Goal: Information Seeking & Learning: Learn about a topic

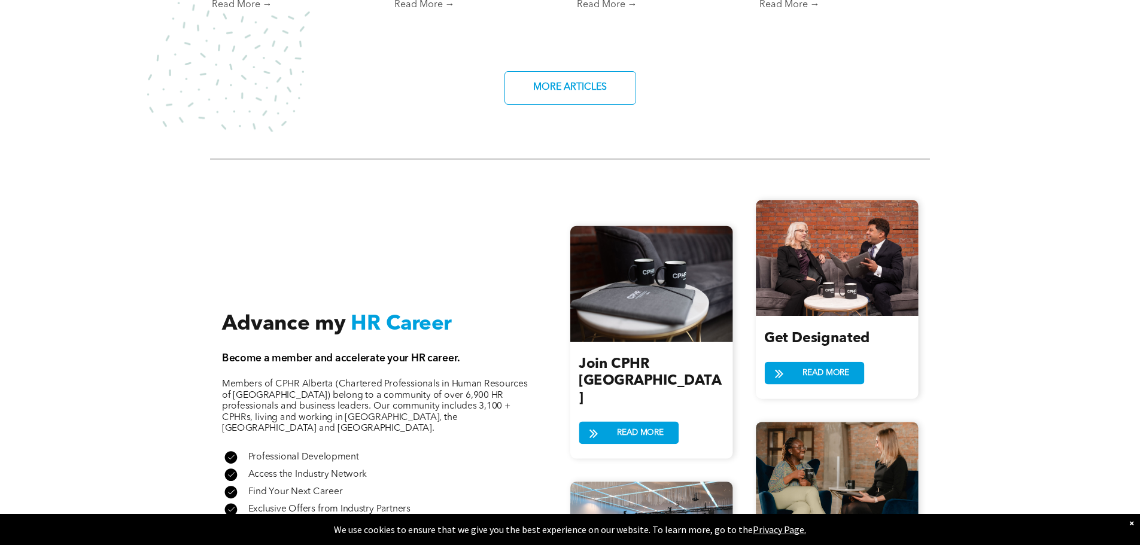
scroll to position [1137, 0]
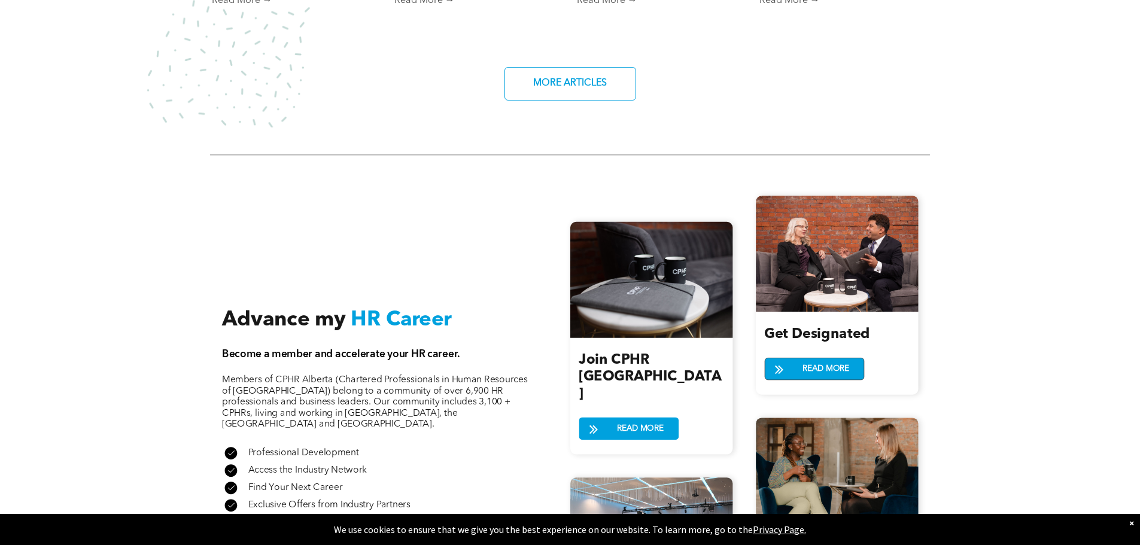
click at [811, 363] on span "READ MORE" at bounding box center [826, 369] width 54 height 22
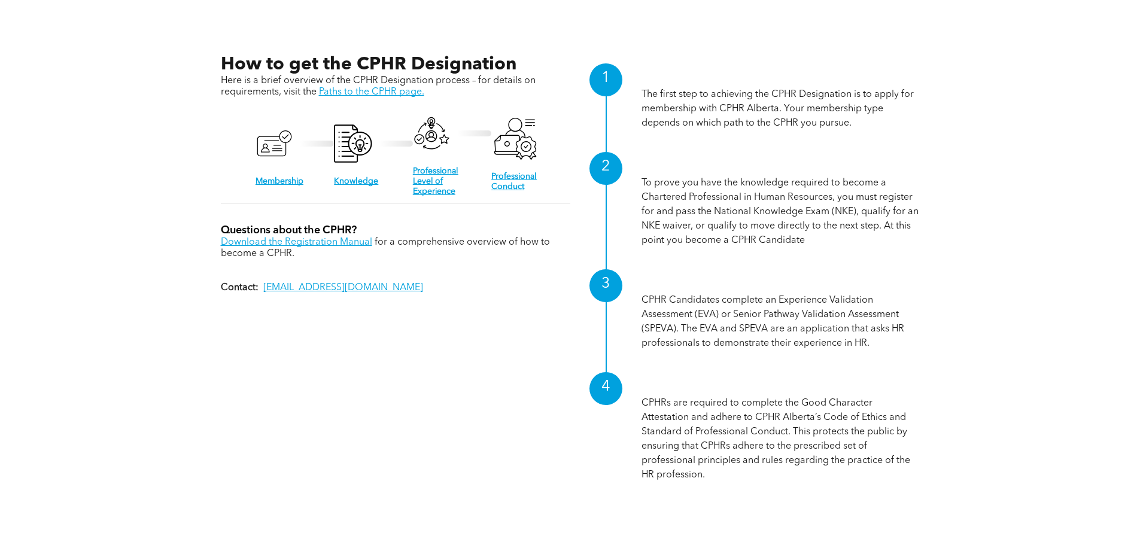
scroll to position [1197, 0]
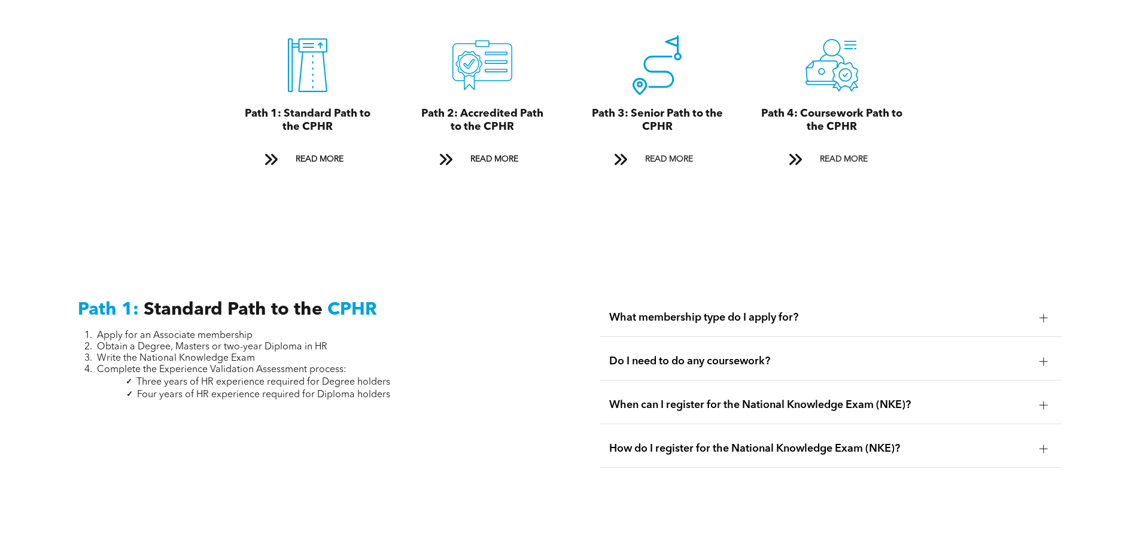
scroll to position [1676, 0]
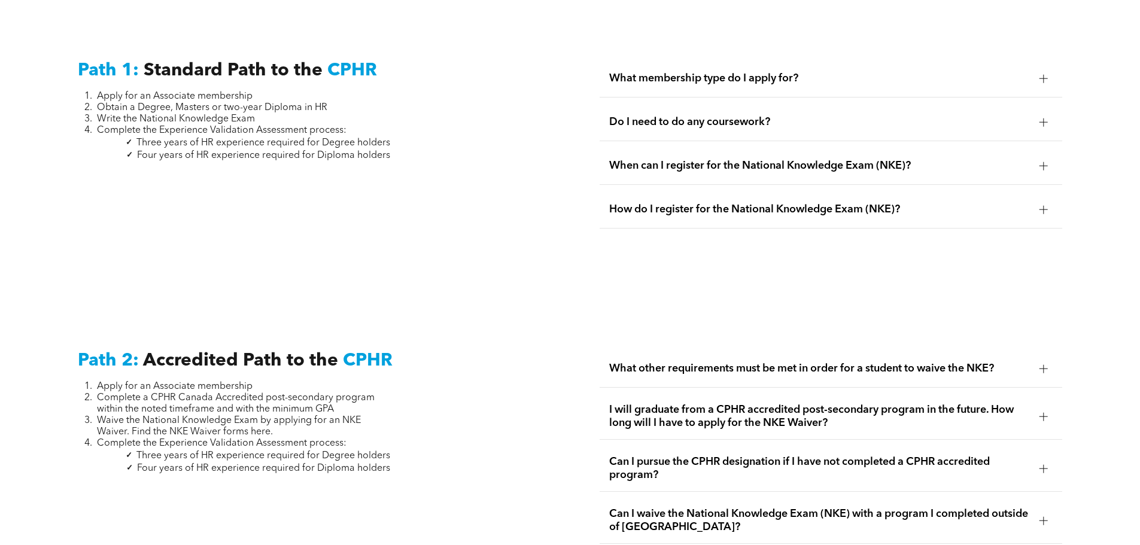
click at [746, 116] on span "Do I need to do any coursework?" at bounding box center [819, 122] width 421 height 13
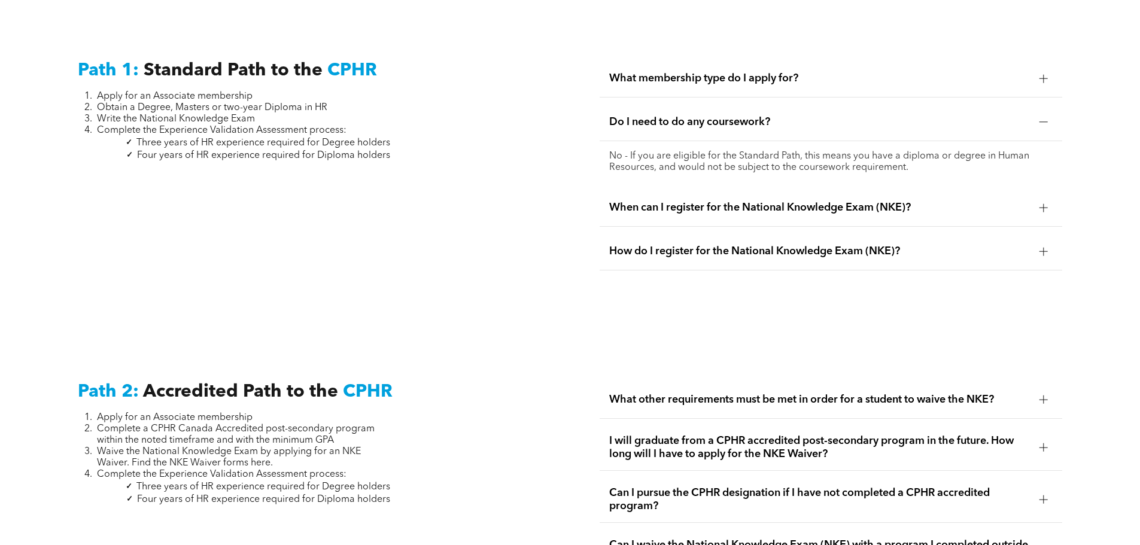
click at [752, 189] on div "When can I register for the National Knowledge Exam (NKE)?" at bounding box center [831, 208] width 463 height 38
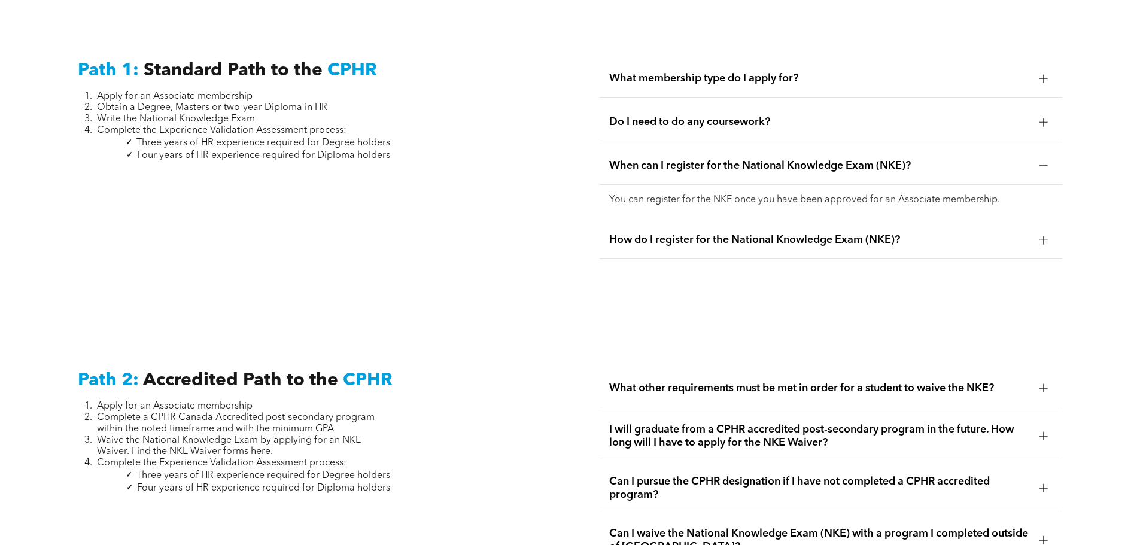
click at [723, 233] on span "How do I register for the National Knowledge Exam (NKE)?" at bounding box center [819, 239] width 421 height 13
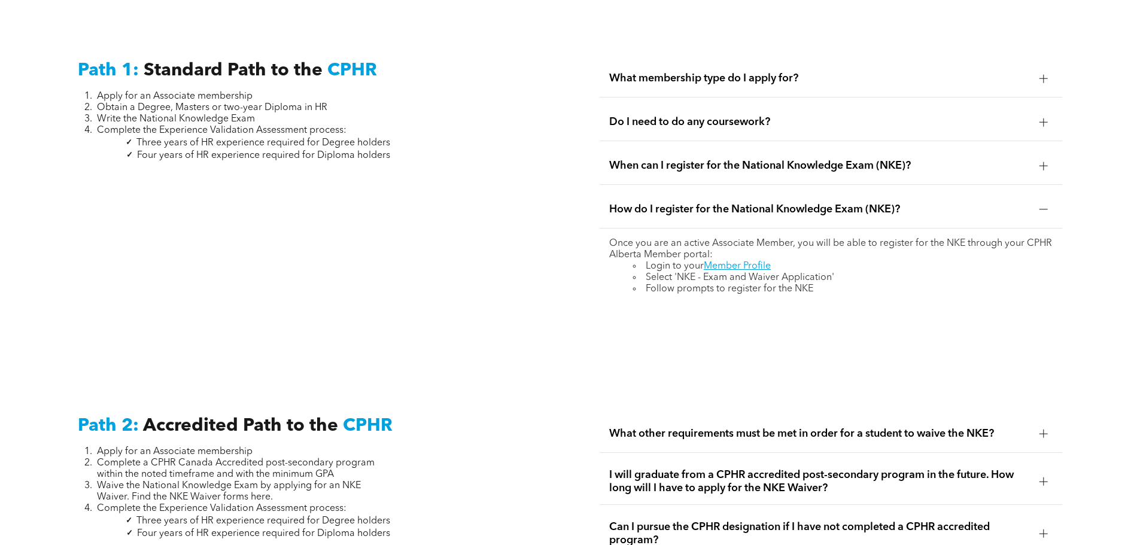
click at [885, 202] on div "How do I register for the National Knowledge Exam (NKE)?" at bounding box center [831, 210] width 463 height 38
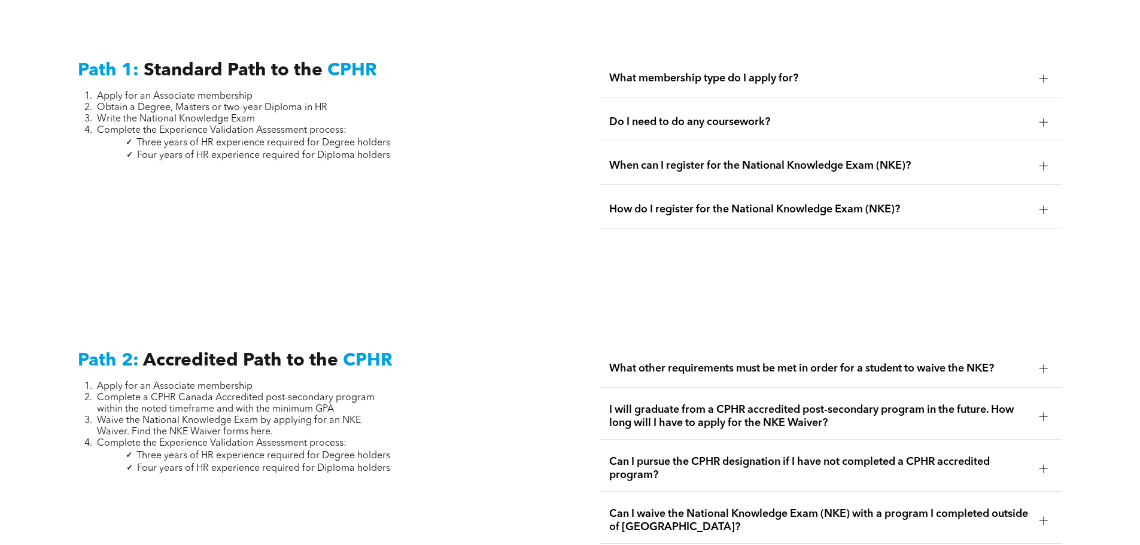
click at [893, 163] on div "When can I register for the National Knowledge Exam (NKE)?" at bounding box center [831, 166] width 463 height 38
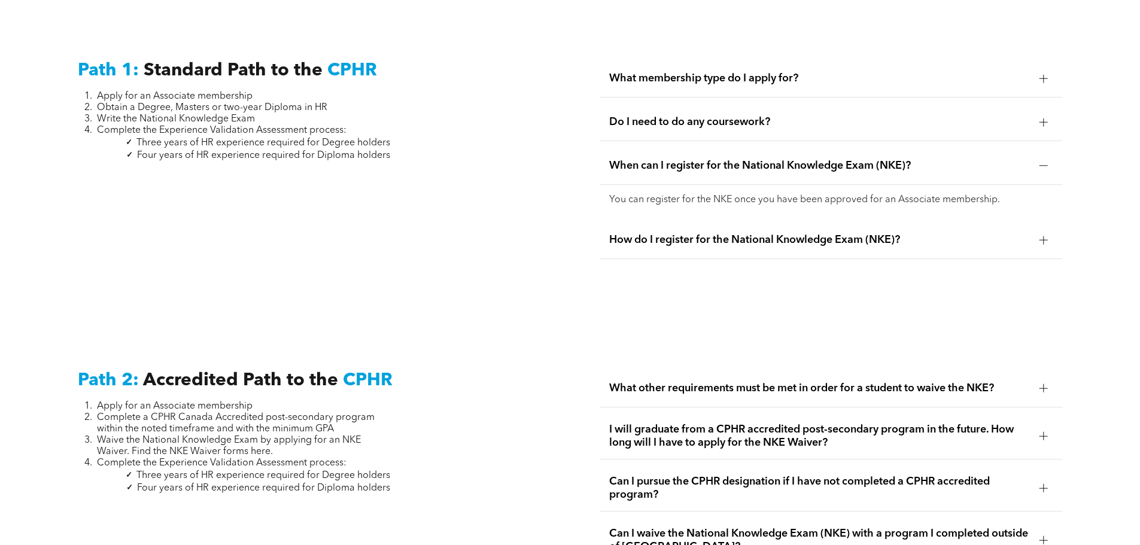
click at [836, 233] on span "How do I register for the National Knowledge Exam (NKE)?" at bounding box center [819, 239] width 421 height 13
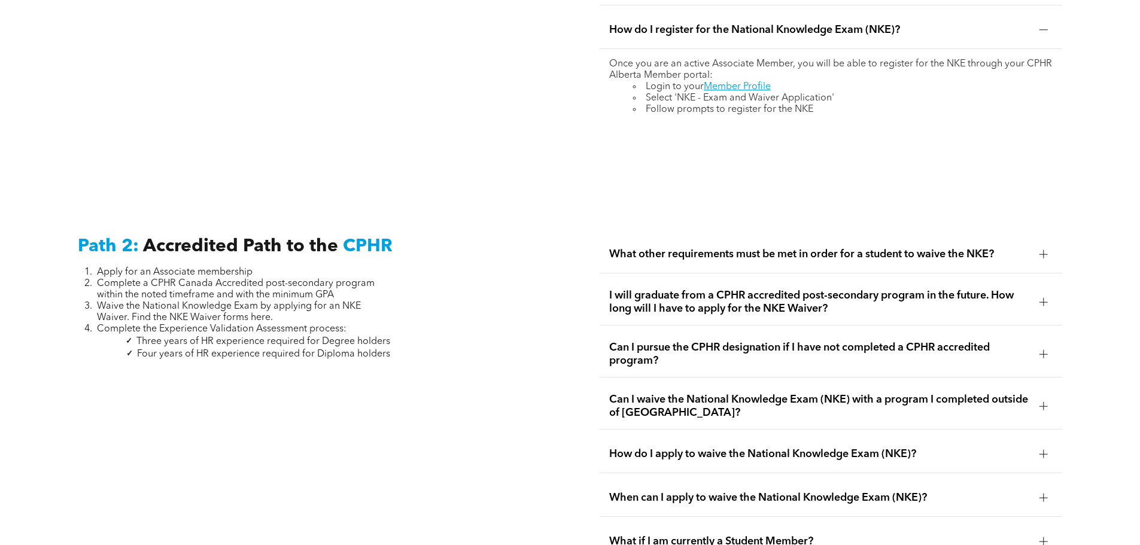
scroll to position [1916, 0]
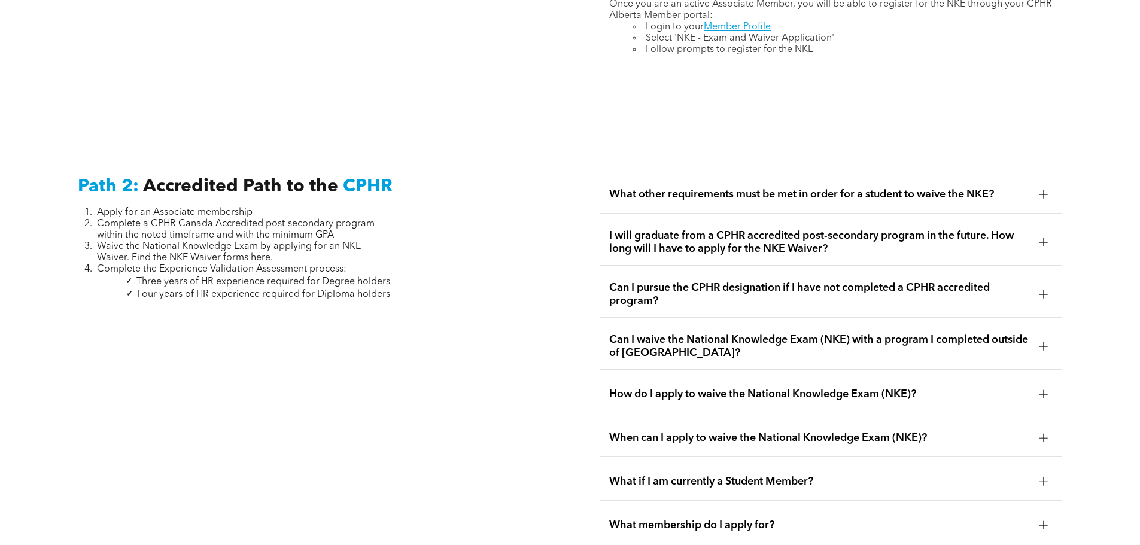
drag, startPoint x: 851, startPoint y: 183, endPoint x: 833, endPoint y: 193, distance: 20.1
click at [851, 188] on span "What other requirements must be met in order for a student to waive the NKE?" at bounding box center [819, 194] width 421 height 13
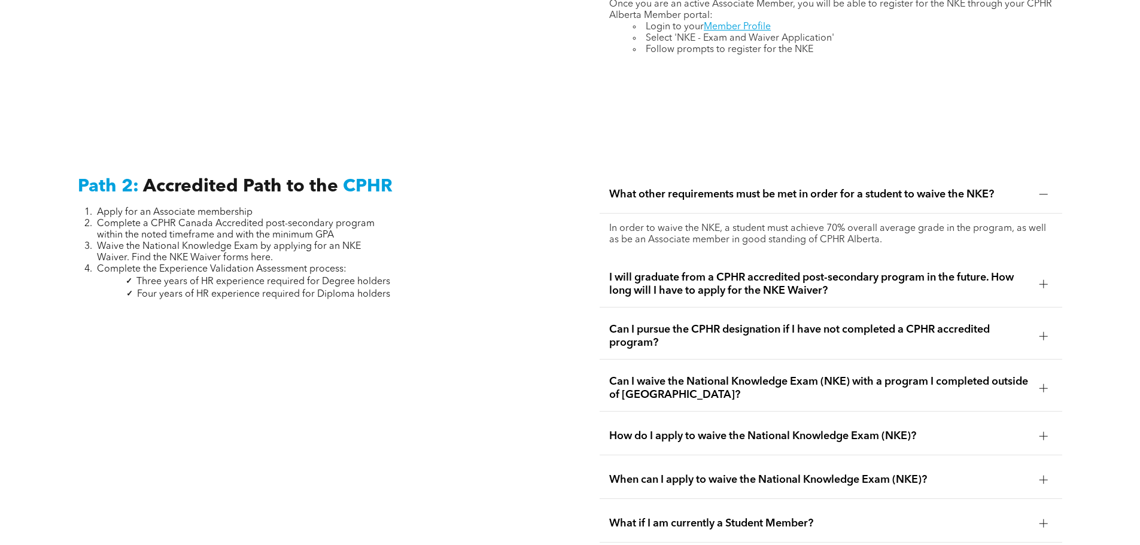
drag, startPoint x: 688, startPoint y: 270, endPoint x: 606, endPoint y: 266, distance: 82.1
click at [687, 271] on span "I will graduate from a CPHR accredited post-secondary program in the future. Ho…" at bounding box center [819, 284] width 421 height 26
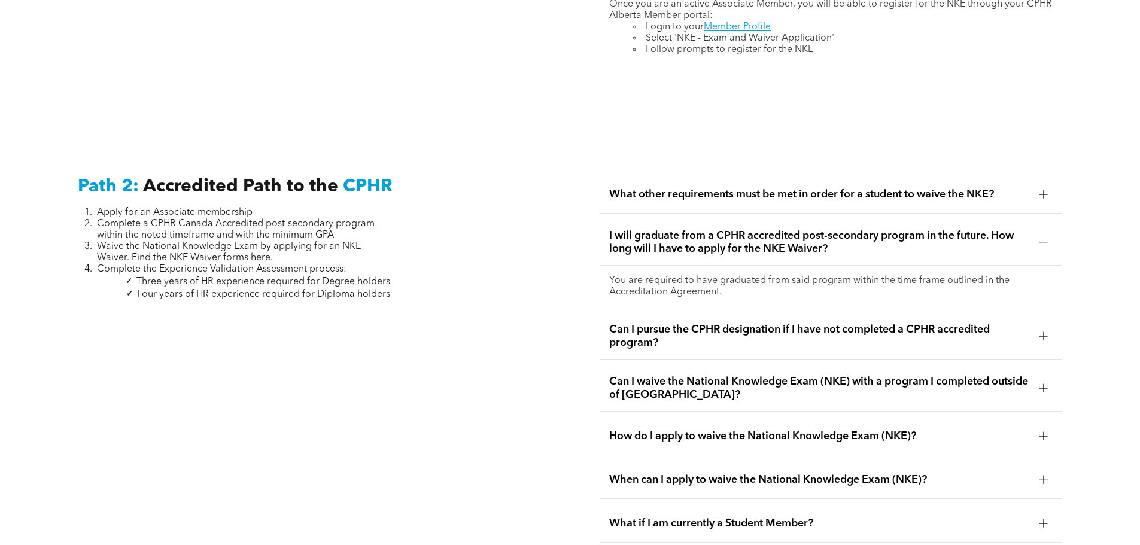
drag, startPoint x: 787, startPoint y: 318, endPoint x: 777, endPoint y: 320, distance: 9.7
click at [786, 323] on span "Can I pursue the CPHR designation if I have not completed a CPHR accredited pro…" at bounding box center [819, 336] width 421 height 26
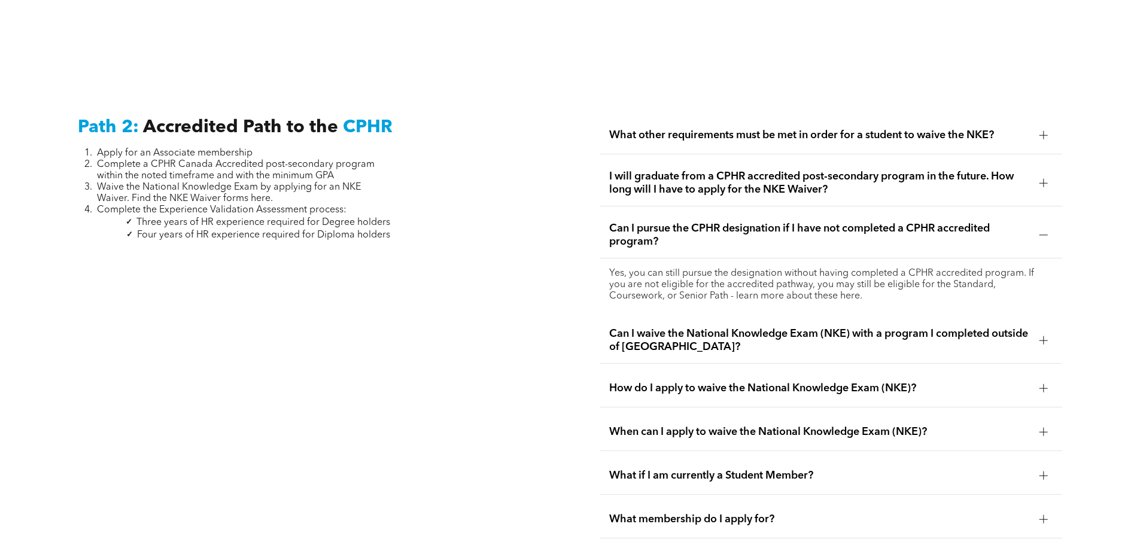
scroll to position [1976, 0]
click at [773, 332] on span "Can I waive the National Knowledge Exam (NKE) with a program I completed outsid…" at bounding box center [819, 340] width 421 height 26
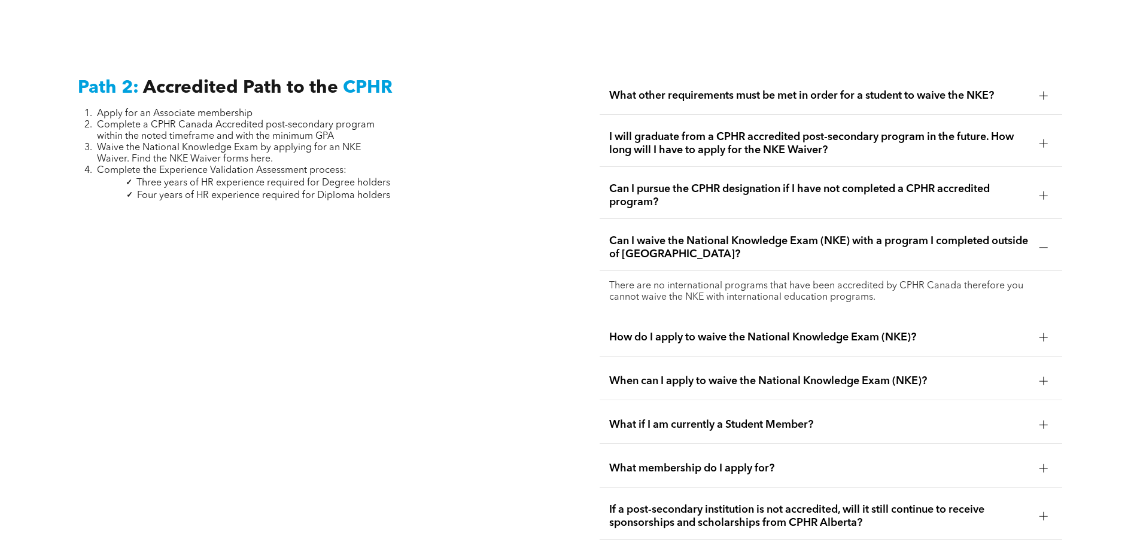
scroll to position [2035, 0]
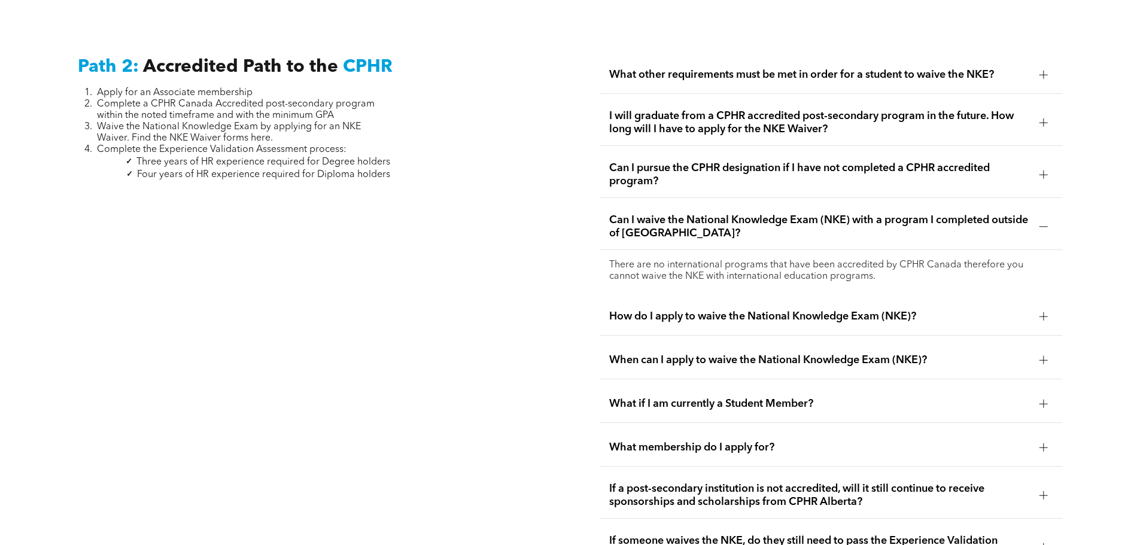
click at [718, 310] on span "How do I apply to waive the National Knowledge Exam (NKE)?" at bounding box center [819, 316] width 421 height 13
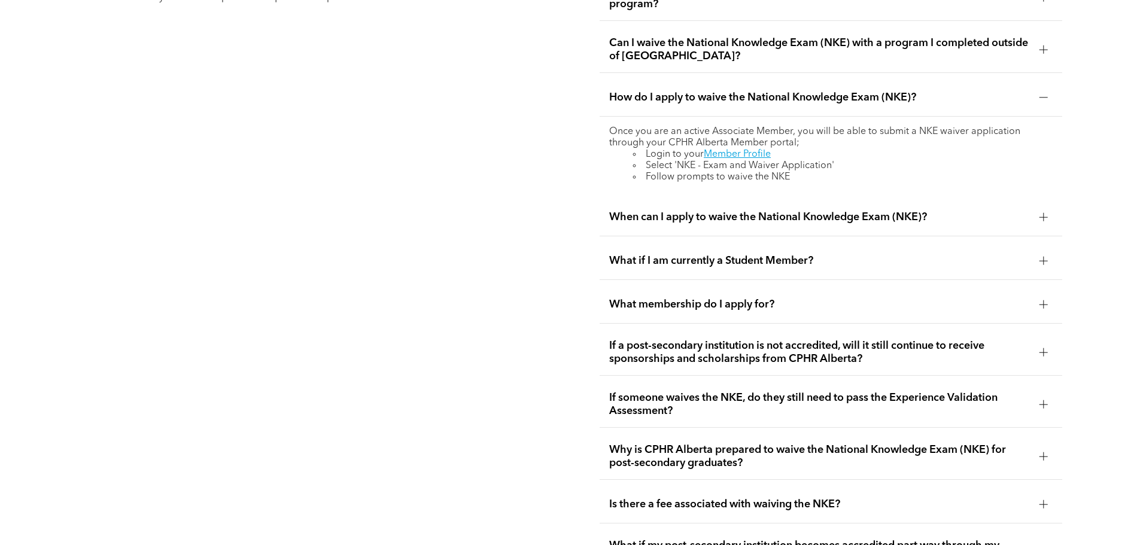
scroll to position [2275, 0]
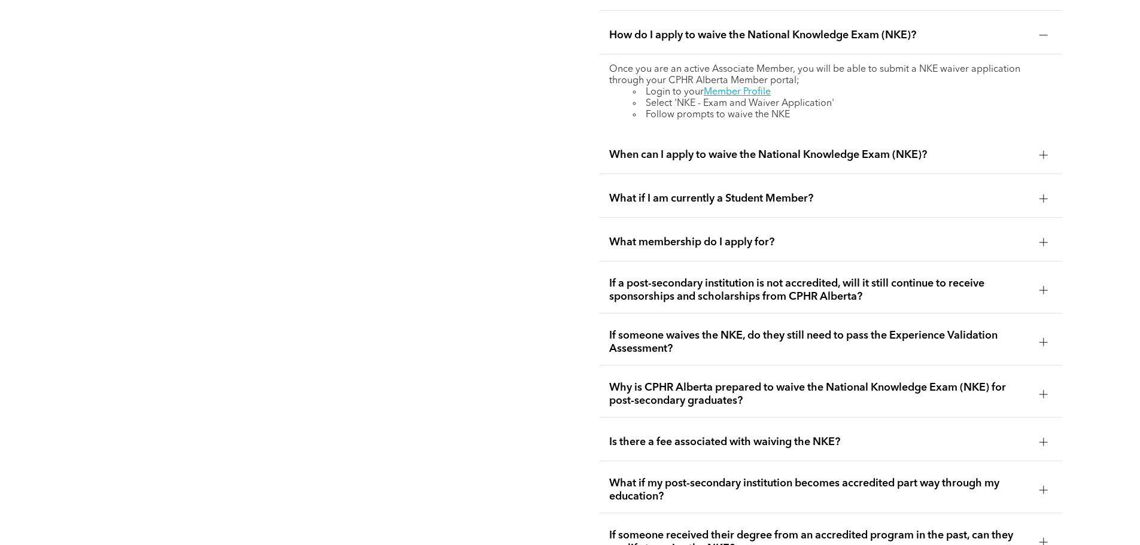
click at [747, 277] on span "If a post-secondary institution is not accredited, will it still continue to re…" at bounding box center [819, 290] width 421 height 26
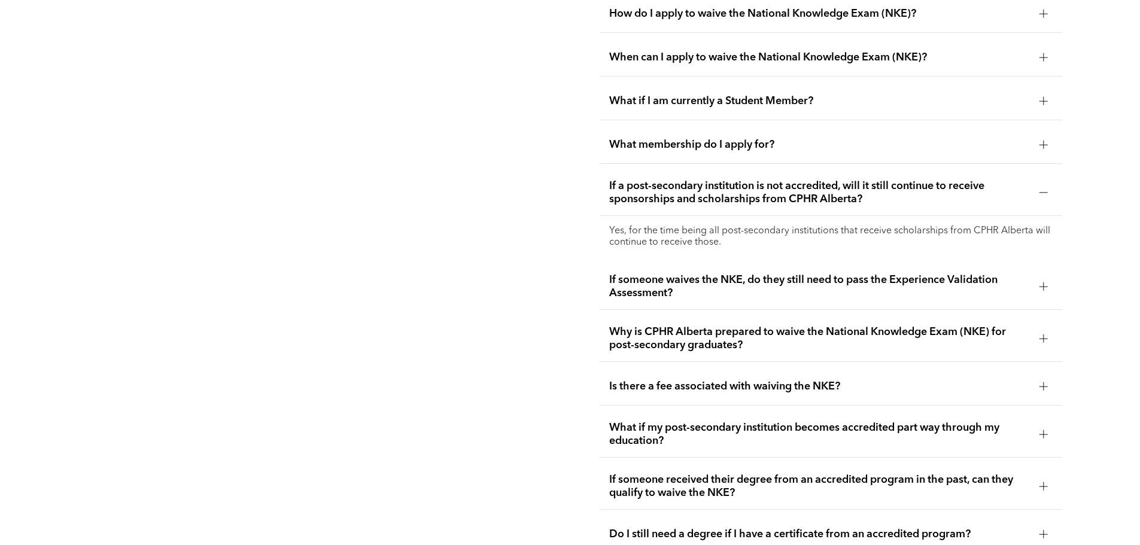
scroll to position [2335, 0]
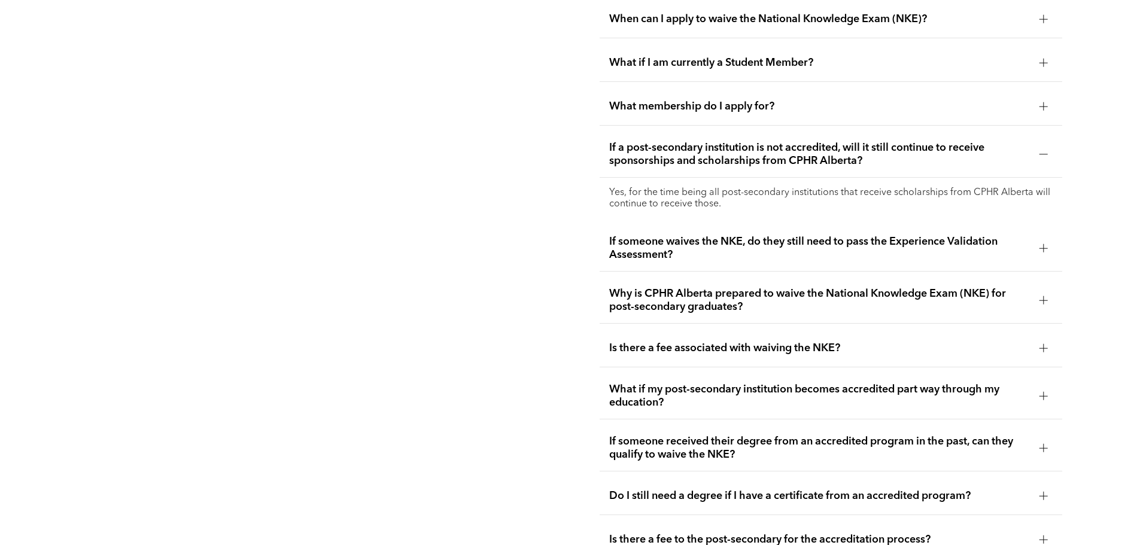
click at [712, 242] on div "If someone waives the NKE, do they still need to pass the Experience Validation…" at bounding box center [831, 249] width 463 height 46
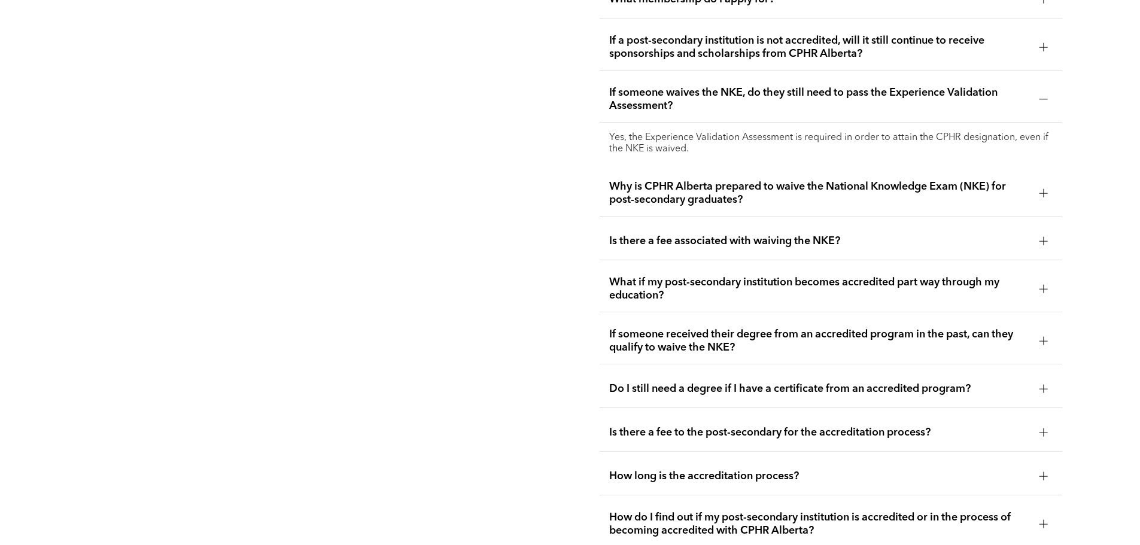
scroll to position [2455, 0]
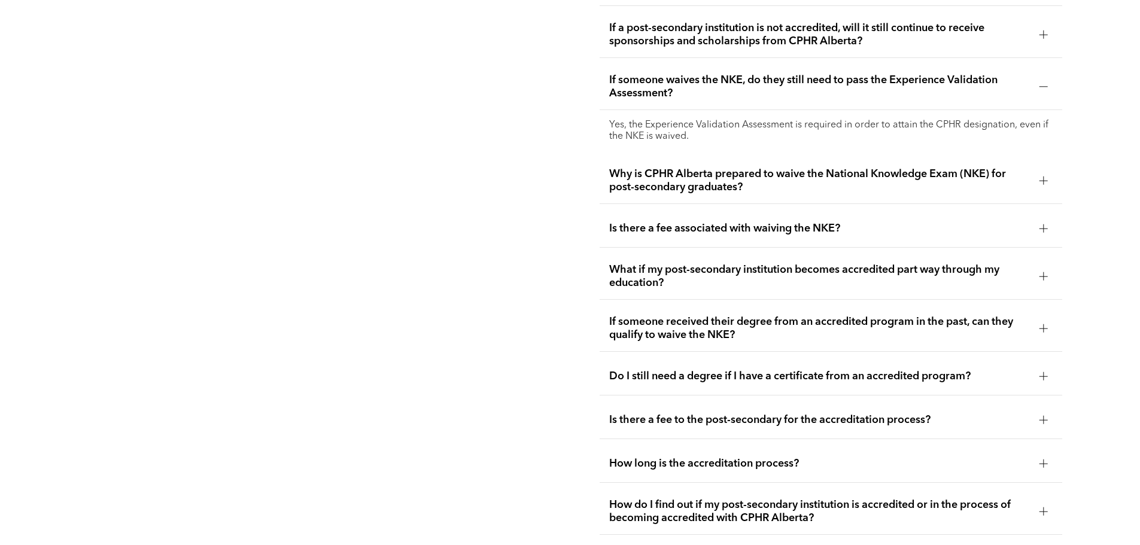
click at [741, 175] on div "Why is CPHR Alberta prepared to waive the National Knowledge Exam (NKE) for pos…" at bounding box center [831, 181] width 463 height 46
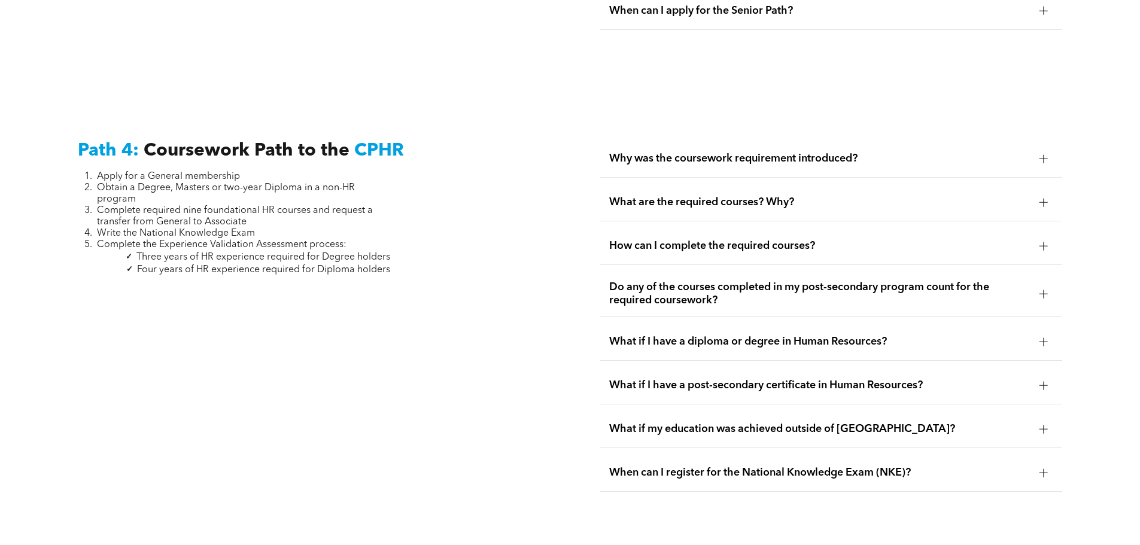
scroll to position [3652, 0]
click at [727, 195] on span "What are the required courses? Why?" at bounding box center [819, 201] width 421 height 13
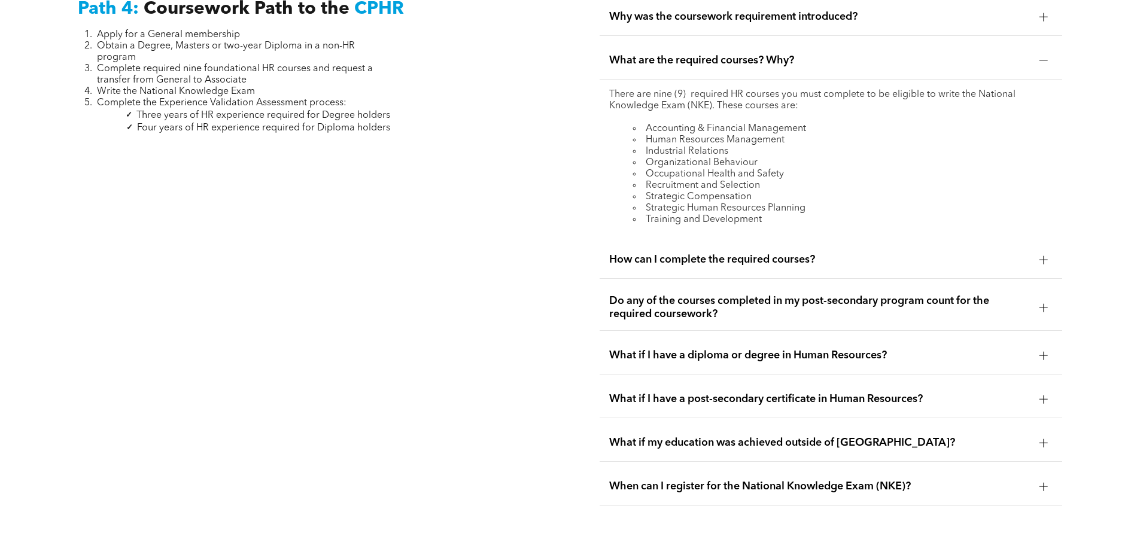
scroll to position [3772, 0]
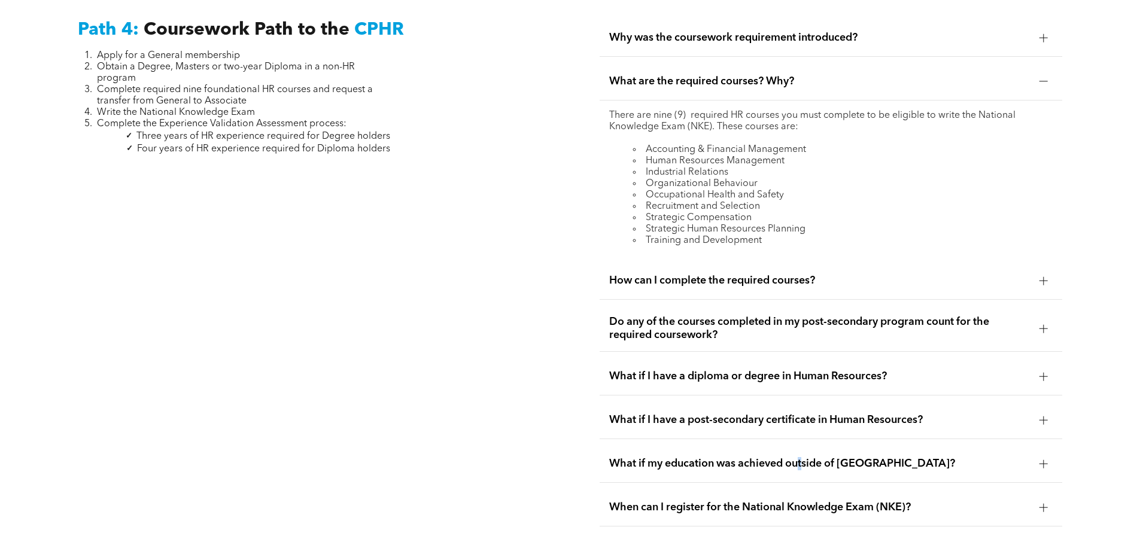
click at [803, 457] on span "What if my education was achieved outside of Canada?" at bounding box center [819, 463] width 421 height 13
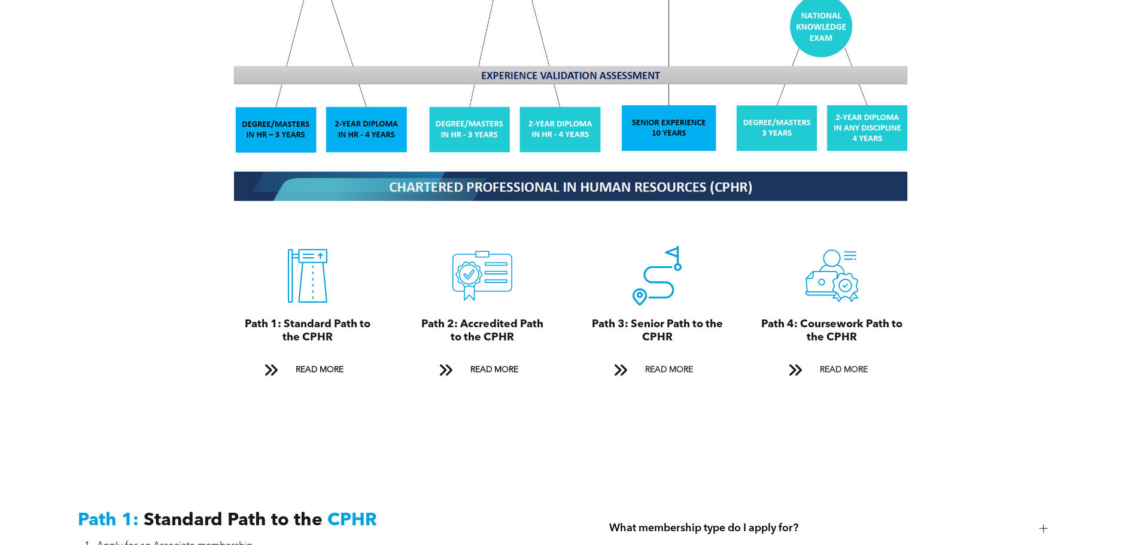
scroll to position [1245, 0]
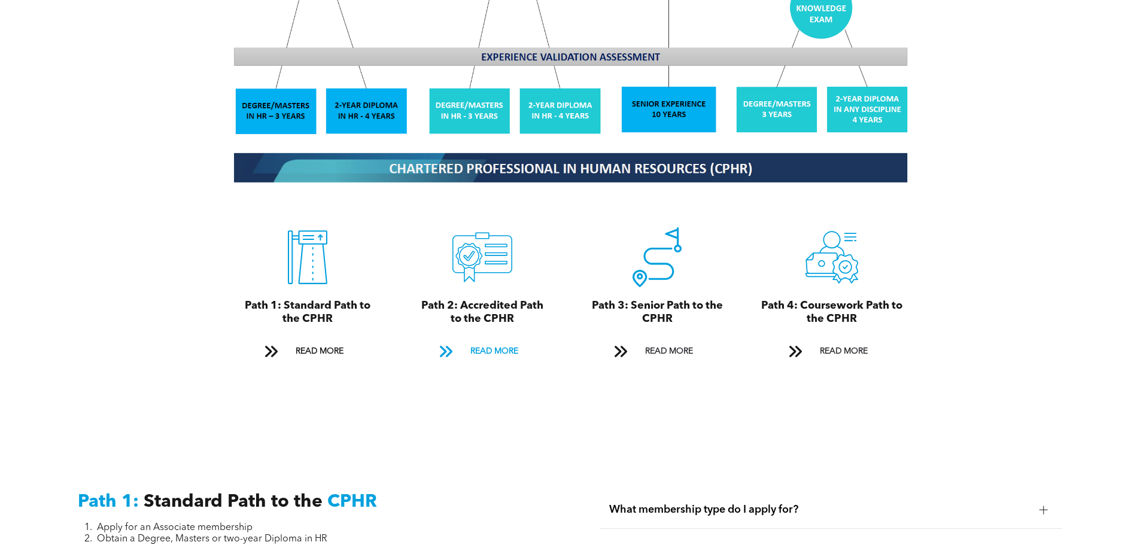
click at [458, 344] on span at bounding box center [446, 353] width 30 height 18
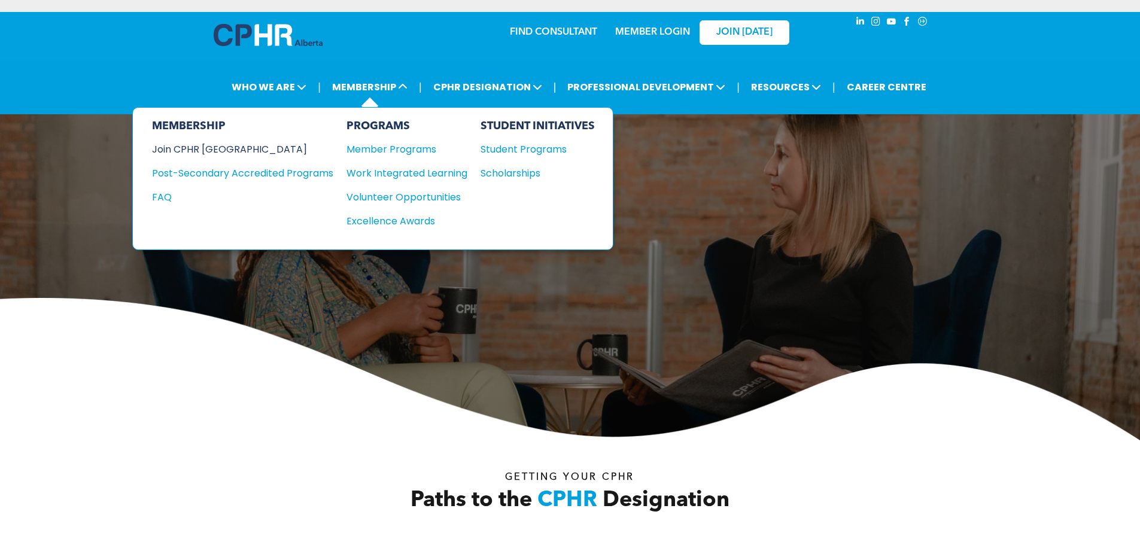
click at [222, 145] on div "Join CPHR [GEOGRAPHIC_DATA]" at bounding box center [233, 149] width 163 height 15
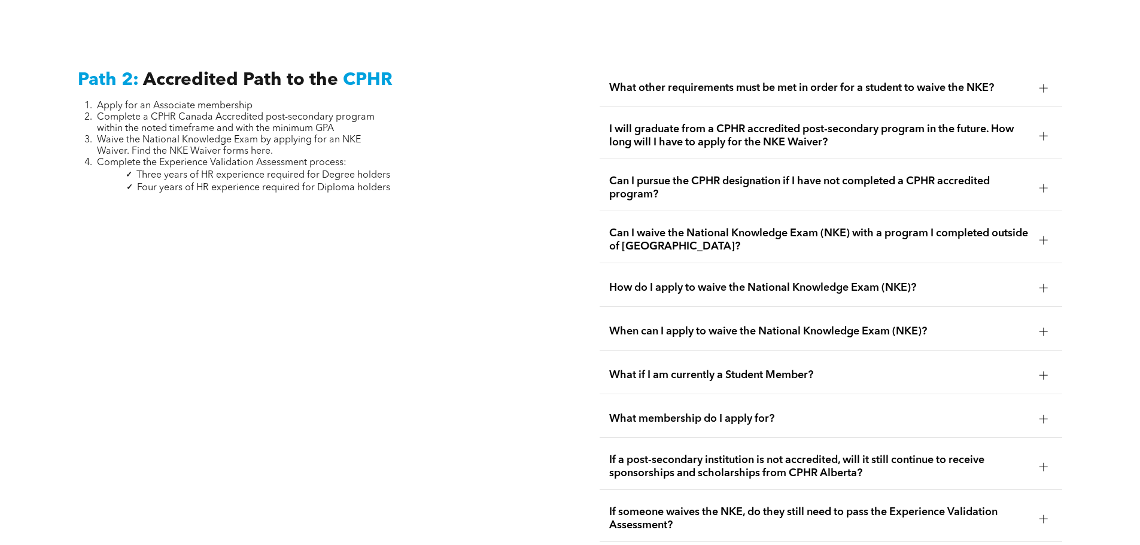
scroll to position [1957, 0]
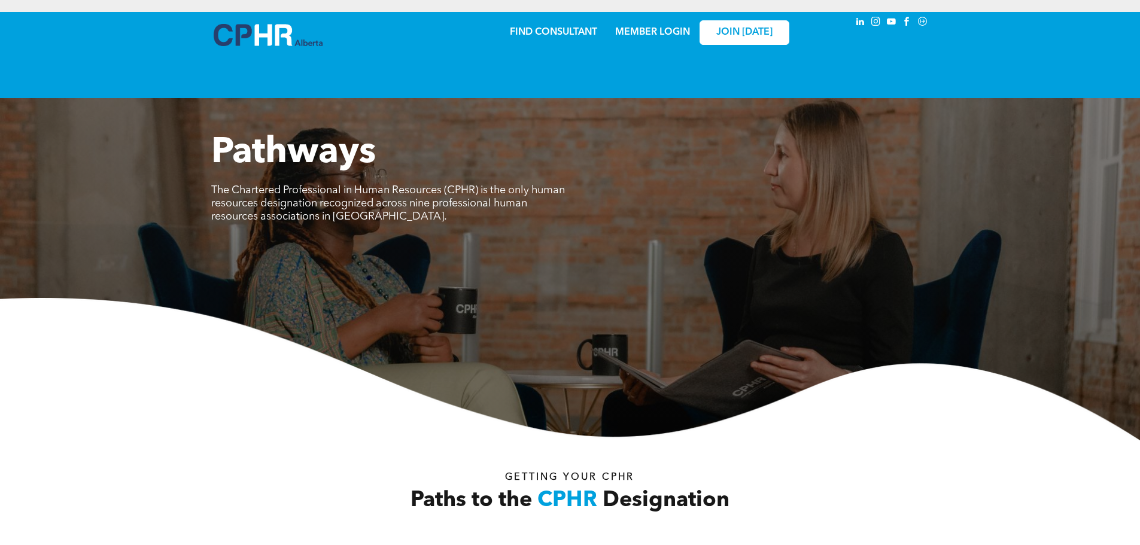
scroll to position [1667, 0]
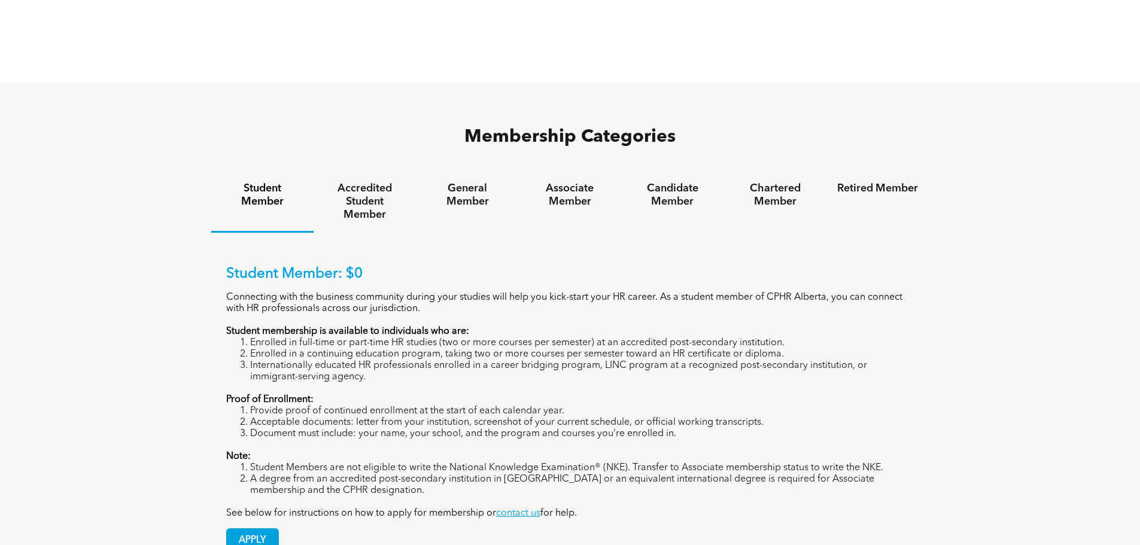
scroll to position [778, 0]
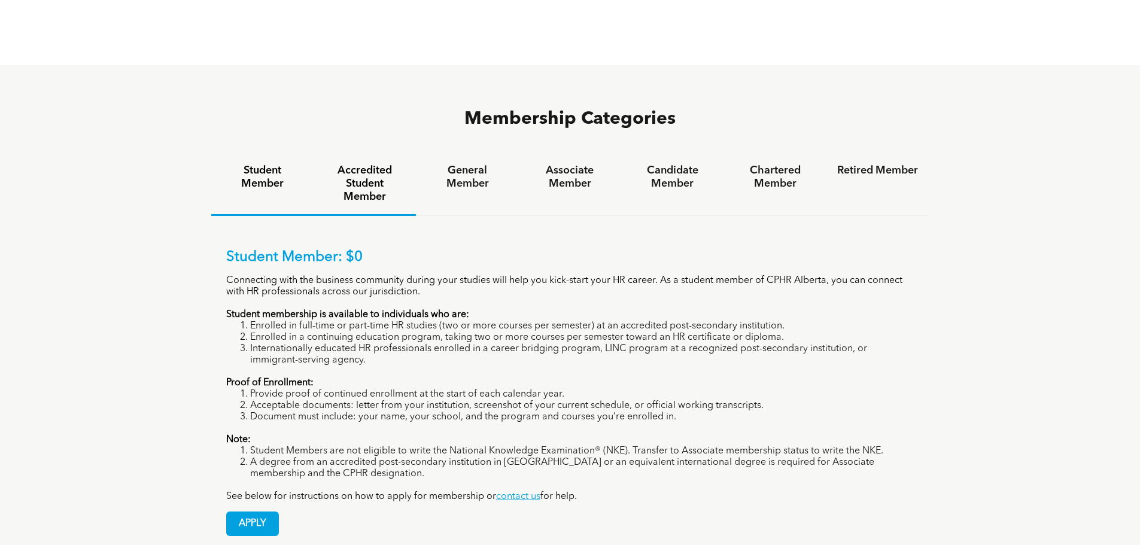
click at [390, 160] on div "Accredited Student Member" at bounding box center [365, 184] width 102 height 63
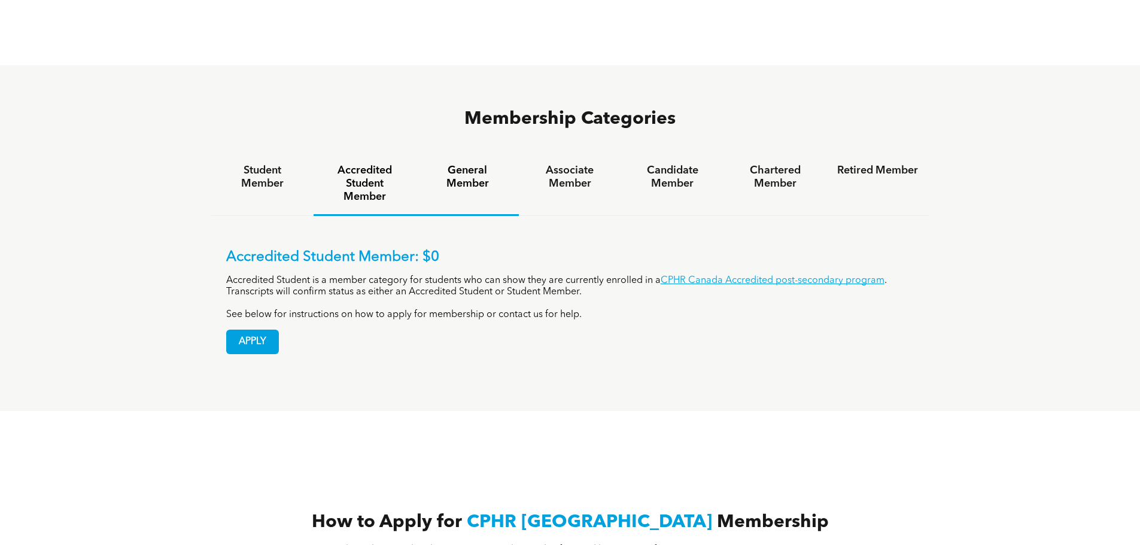
click at [456, 164] on h4 "General Member" at bounding box center [467, 177] width 81 height 26
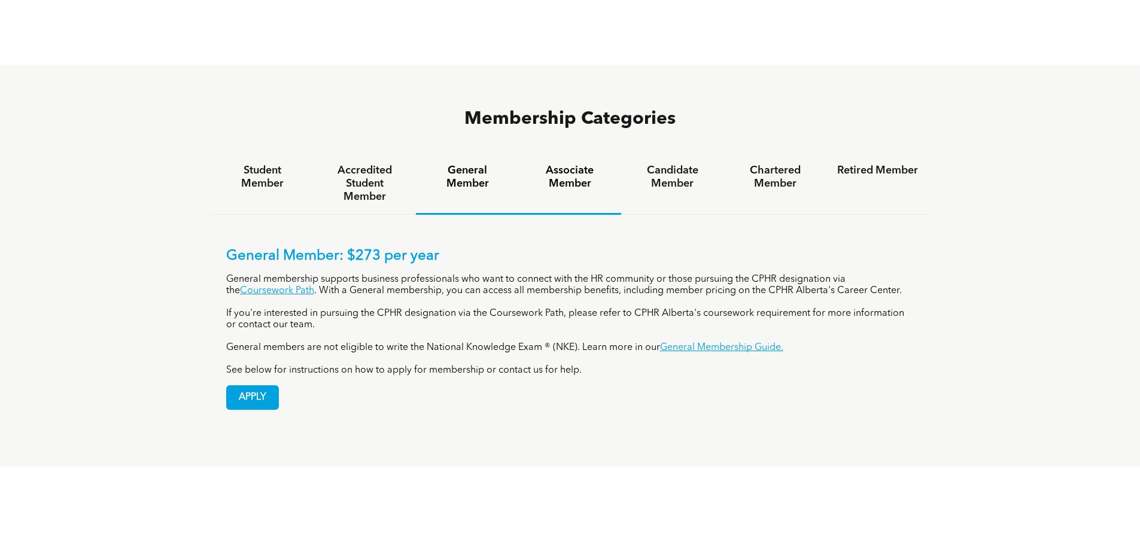
click at [596, 164] on h4 "Associate Member" at bounding box center [570, 177] width 81 height 26
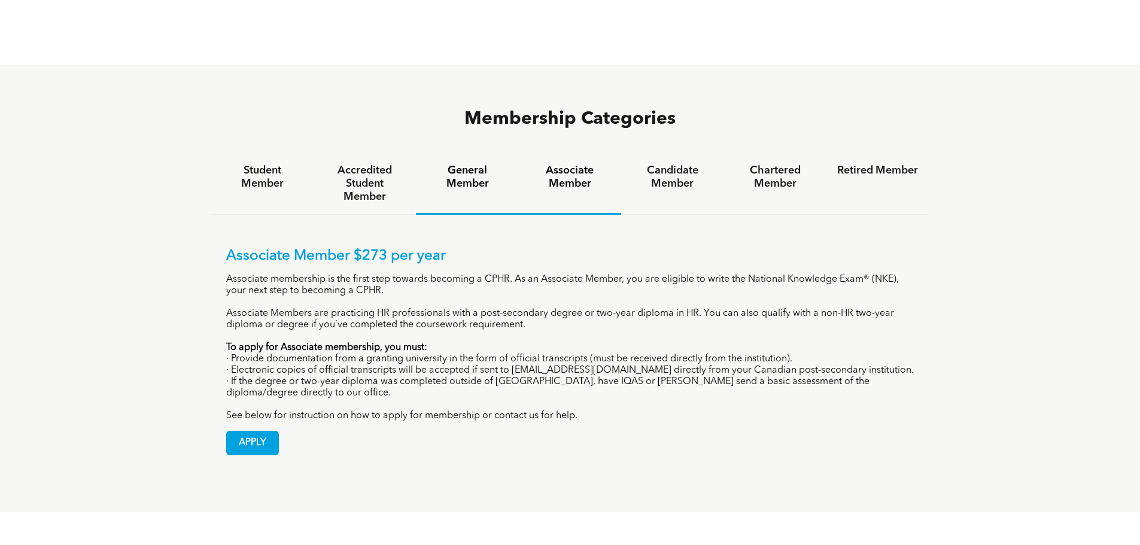
click at [489, 164] on h4 "General Member" at bounding box center [467, 177] width 81 height 26
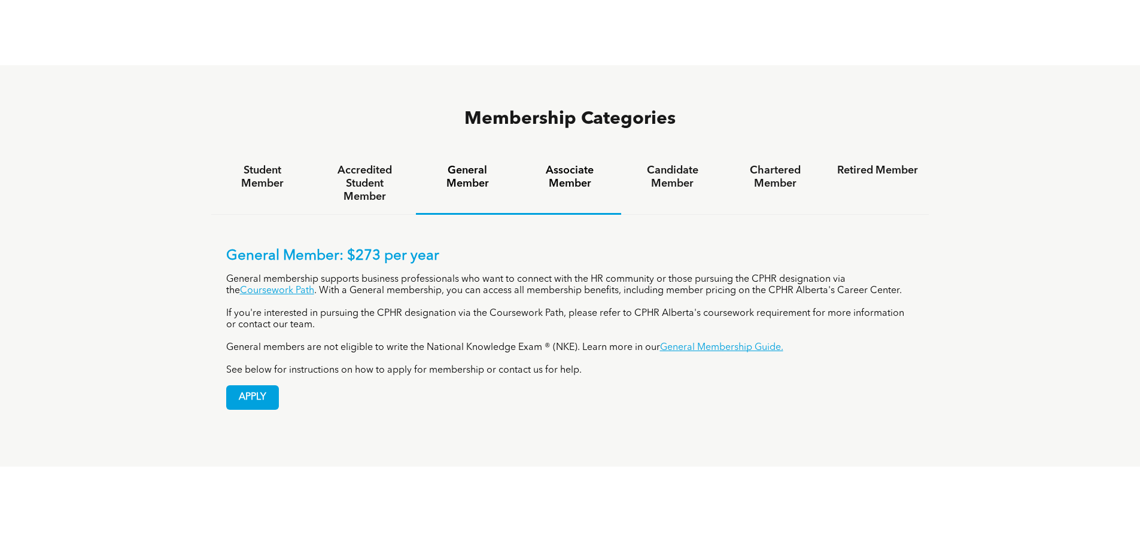
click at [568, 164] on h4 "Associate Member" at bounding box center [570, 177] width 81 height 26
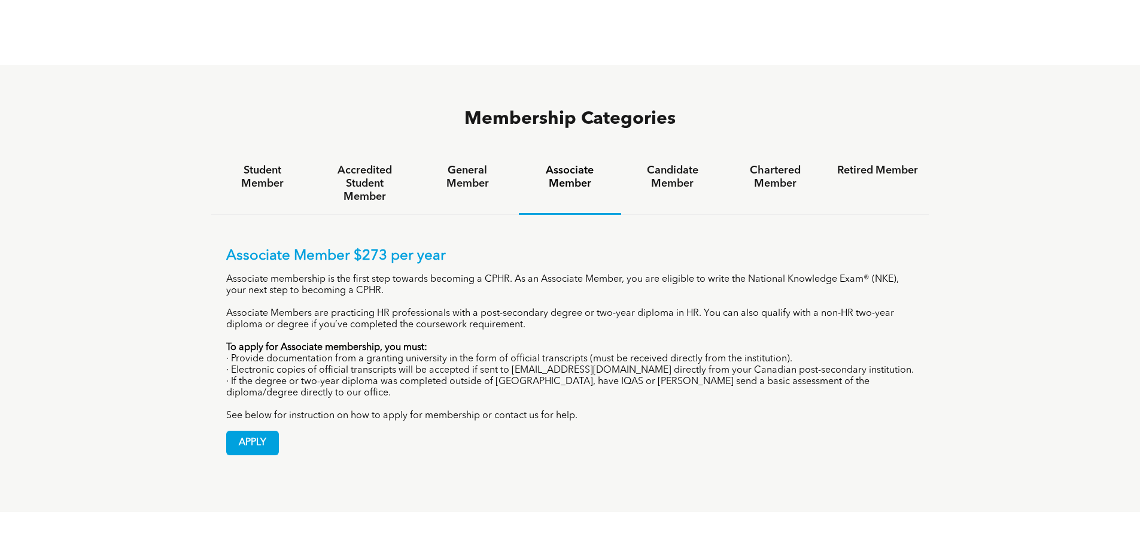
click at [678, 164] on h4 "Candidate Member" at bounding box center [672, 177] width 81 height 26
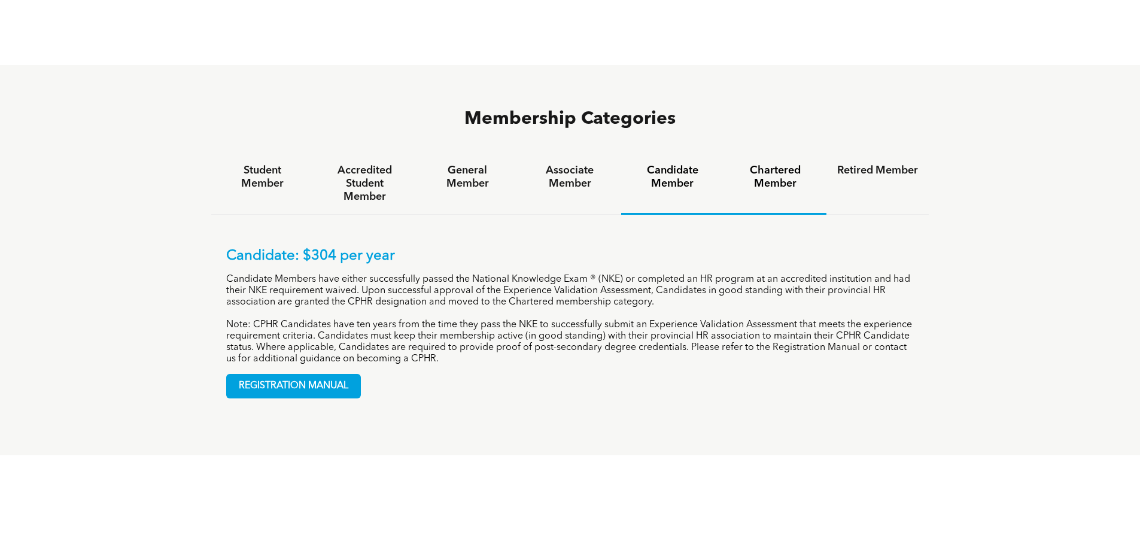
click at [762, 164] on h4 "Chartered Member" at bounding box center [775, 177] width 81 height 26
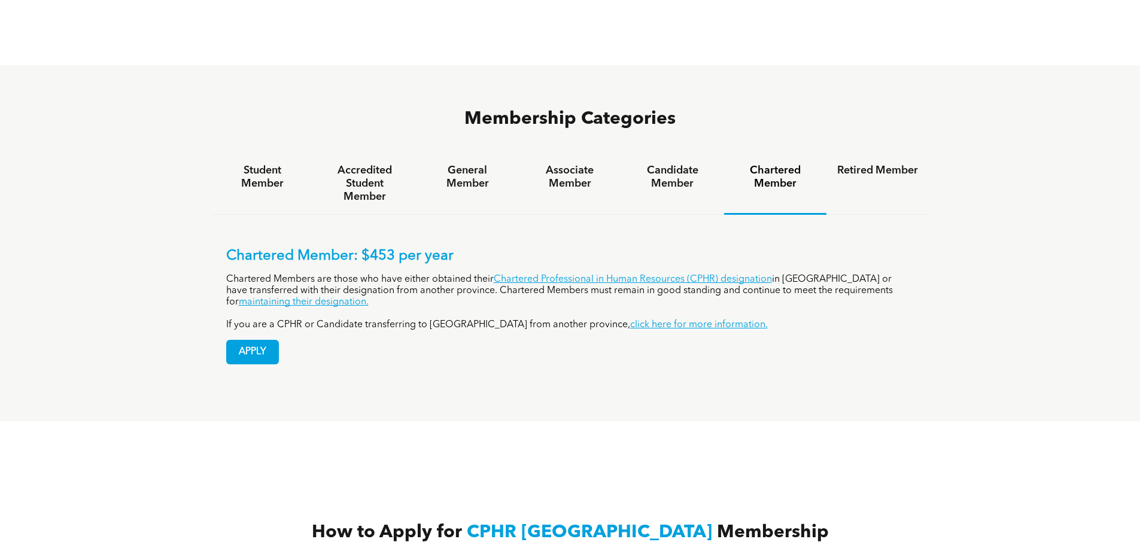
click at [854, 164] on h4 "Retired Member" at bounding box center [878, 170] width 81 height 13
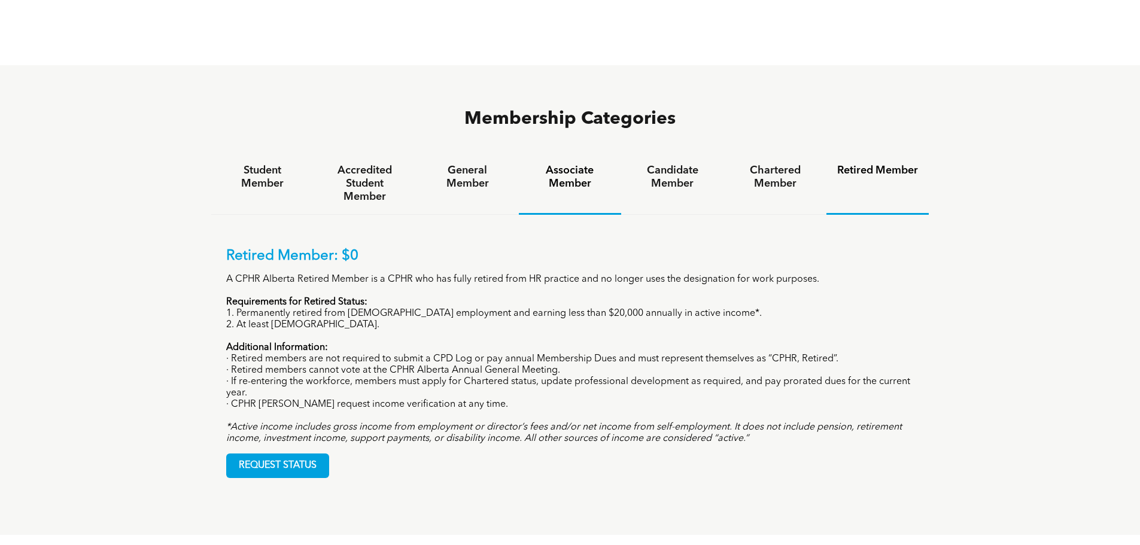
click at [579, 164] on h4 "Associate Member" at bounding box center [570, 177] width 81 height 26
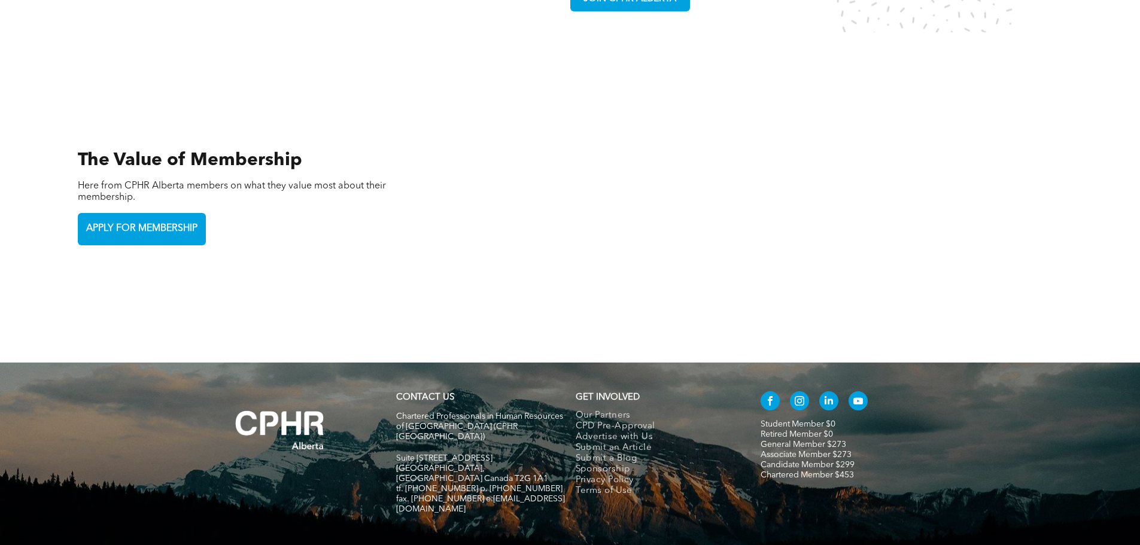
scroll to position [2643, 0]
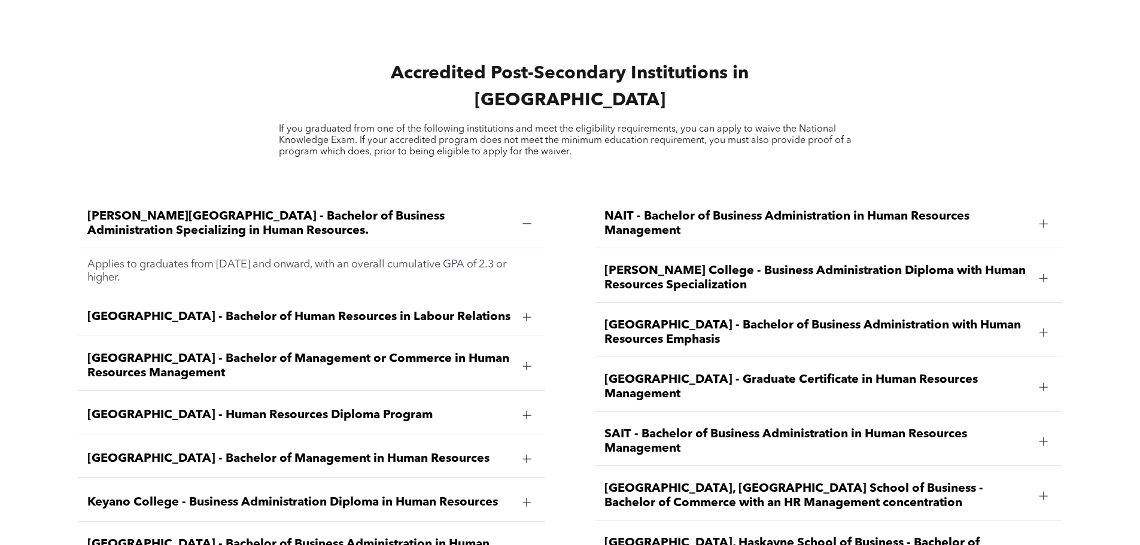
scroll to position [1616, 0]
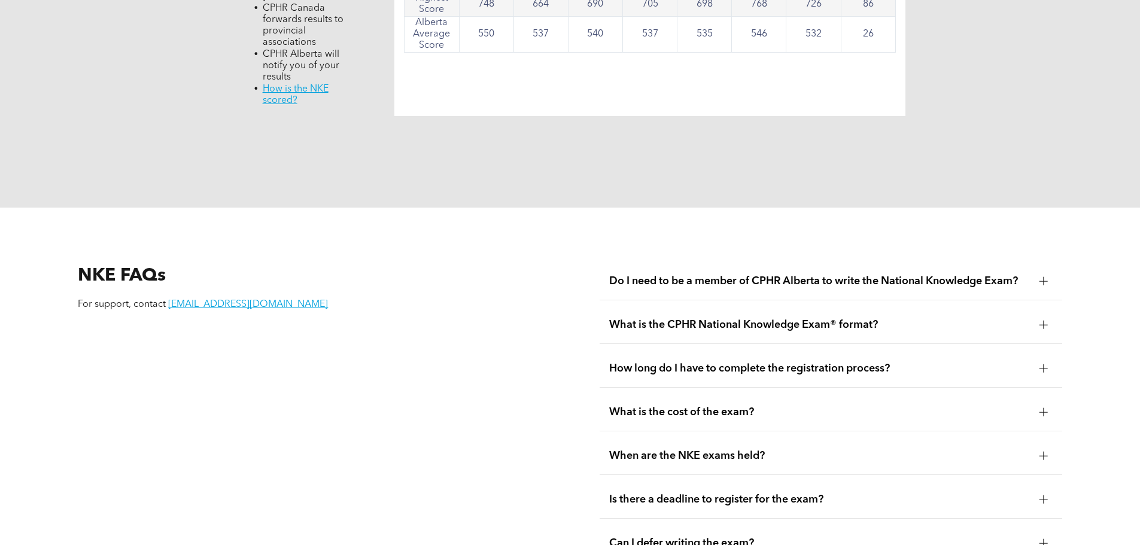
scroll to position [1497, 0]
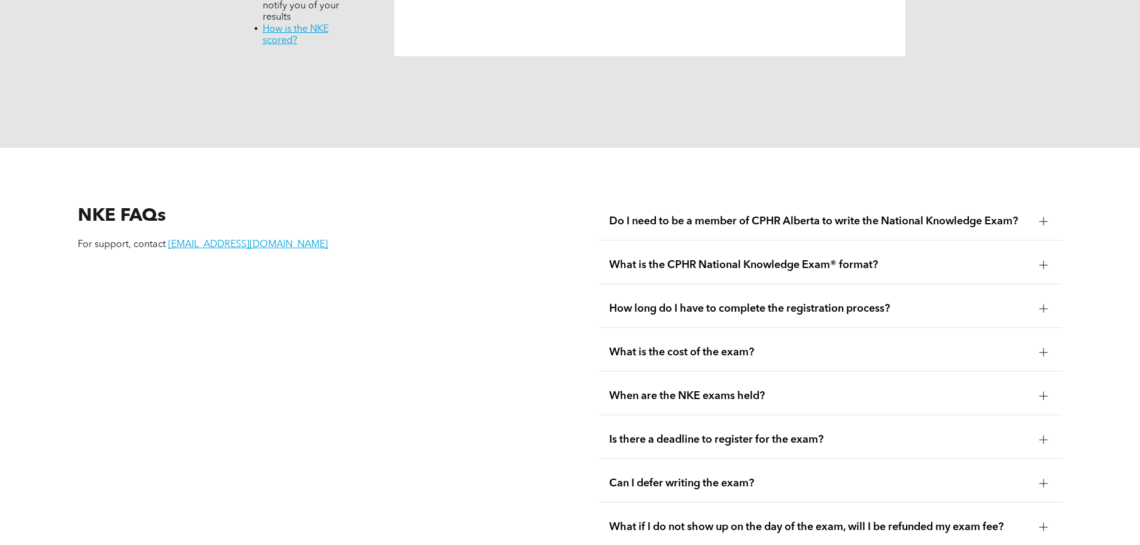
click at [769, 378] on div "When are the NKE exams held?" at bounding box center [831, 397] width 463 height 38
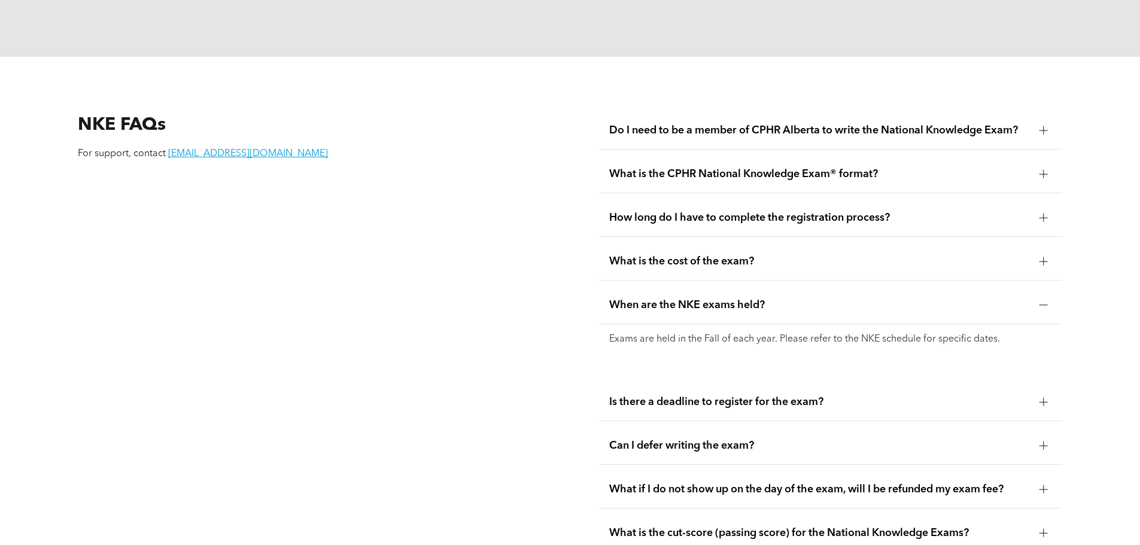
scroll to position [1676, 0]
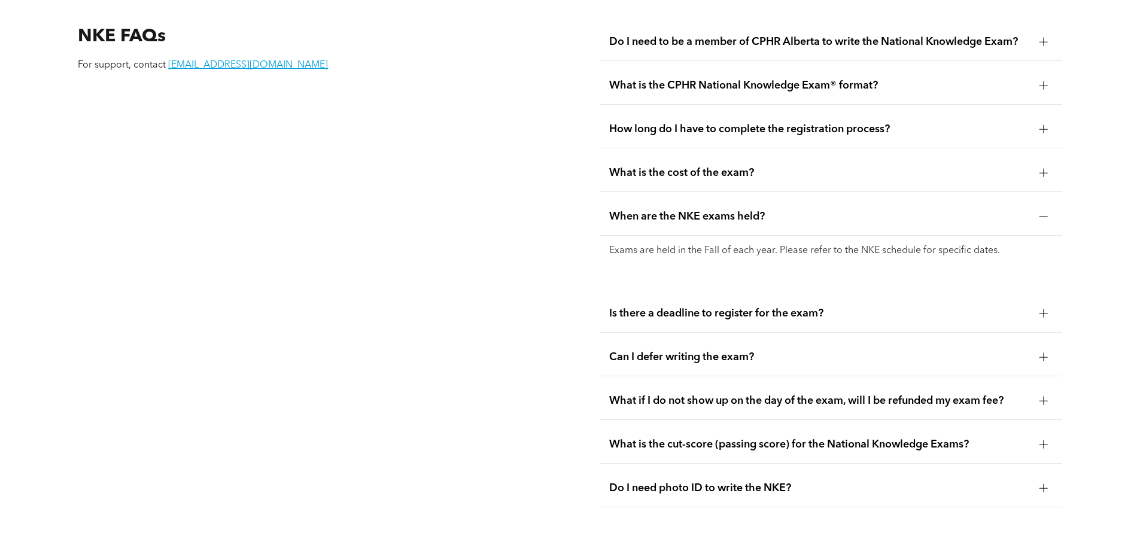
click at [760, 307] on span "Is there a deadline to register for the exam?" at bounding box center [819, 313] width 421 height 13
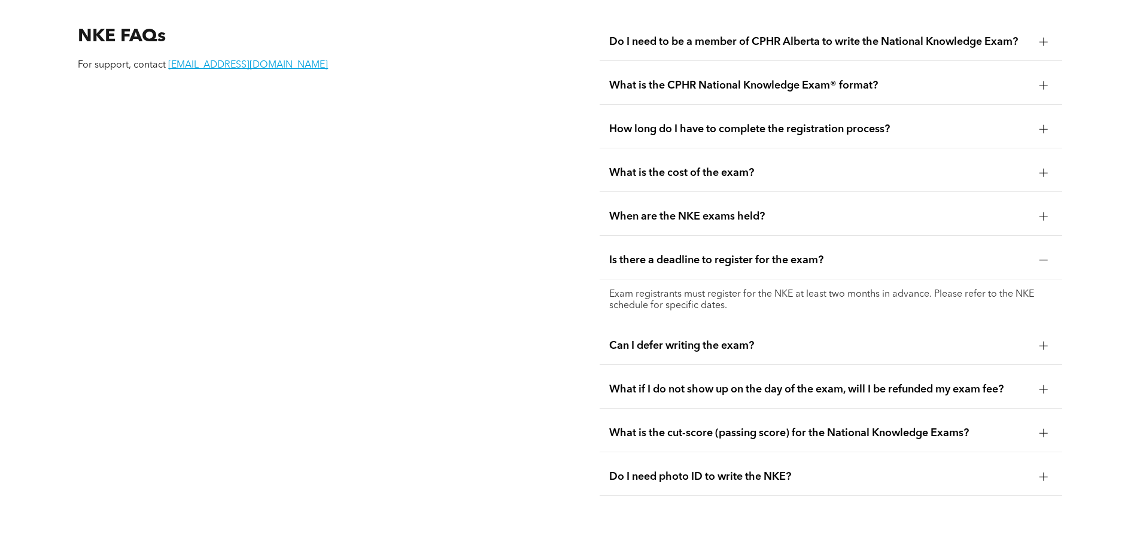
click at [711, 339] on span "Can I defer writing the exam?" at bounding box center [819, 345] width 421 height 13
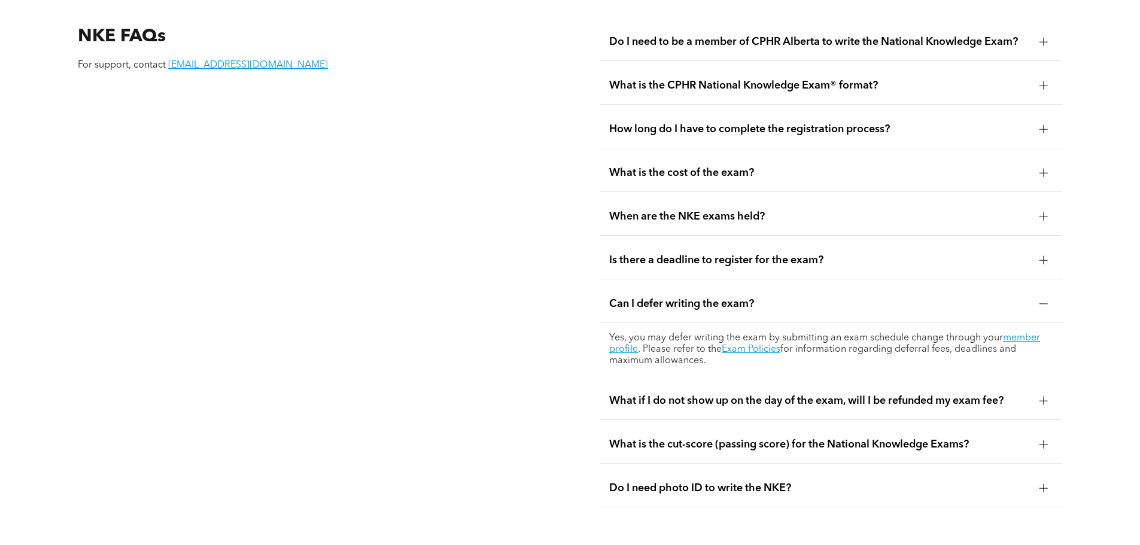
click at [675, 395] on span "What if I do not show up on the day of the exam, will I be refunded my exam fee?" at bounding box center [819, 401] width 421 height 13
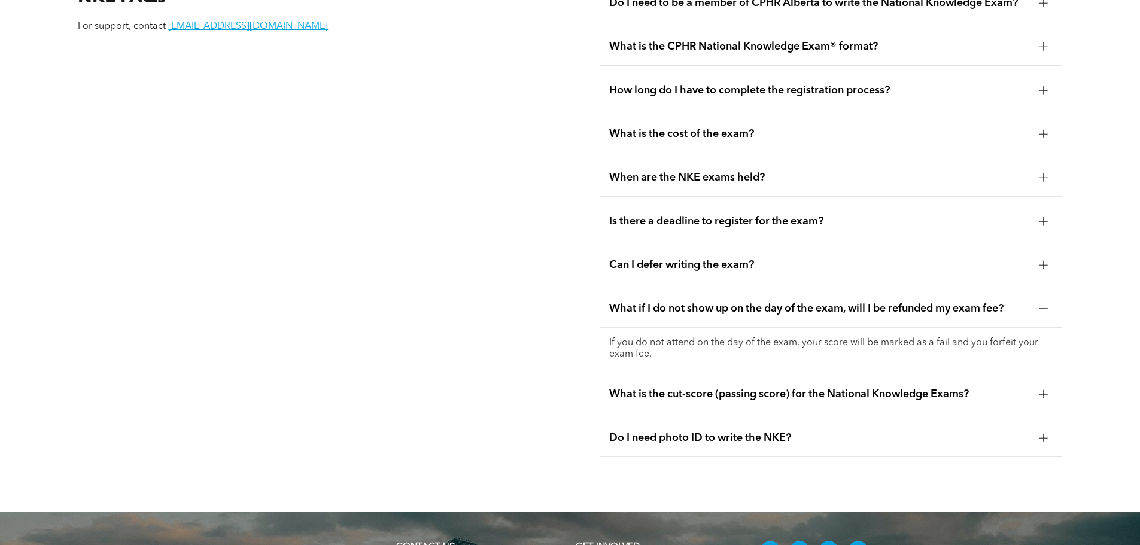
scroll to position [1736, 0]
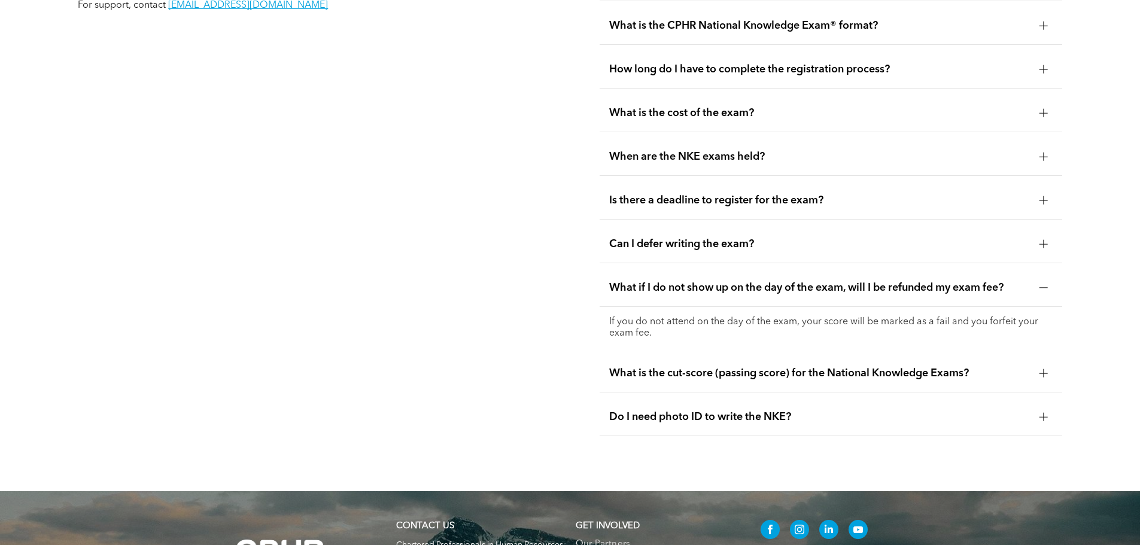
click at [681, 355] on div "What is the cut-score (passing score) for the National Knowledge Exams?" at bounding box center [831, 374] width 463 height 38
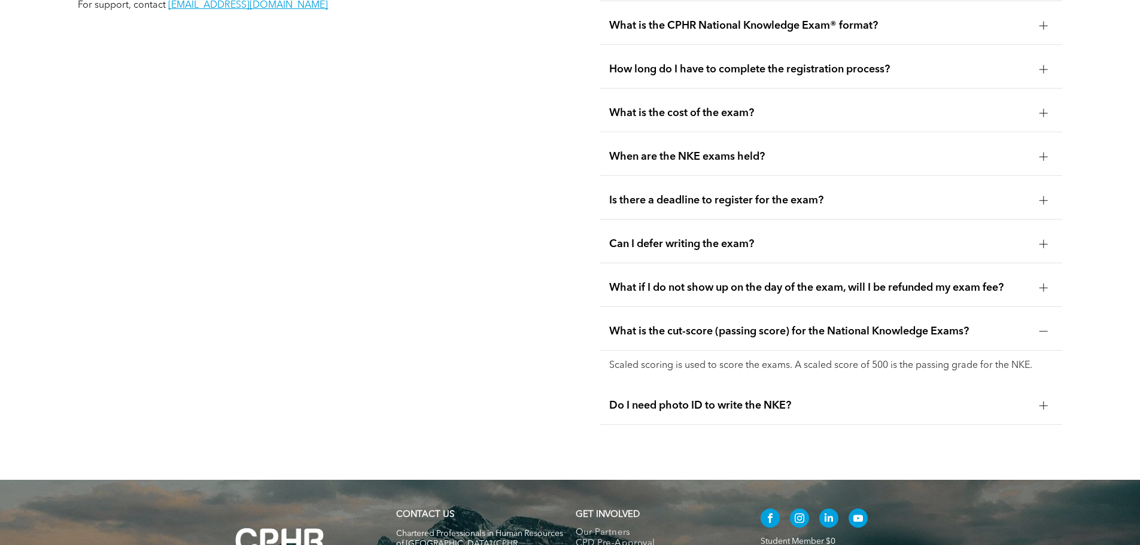
click at [702, 387] on div "Do I need photo ID to write the NKE?" at bounding box center [831, 406] width 463 height 38
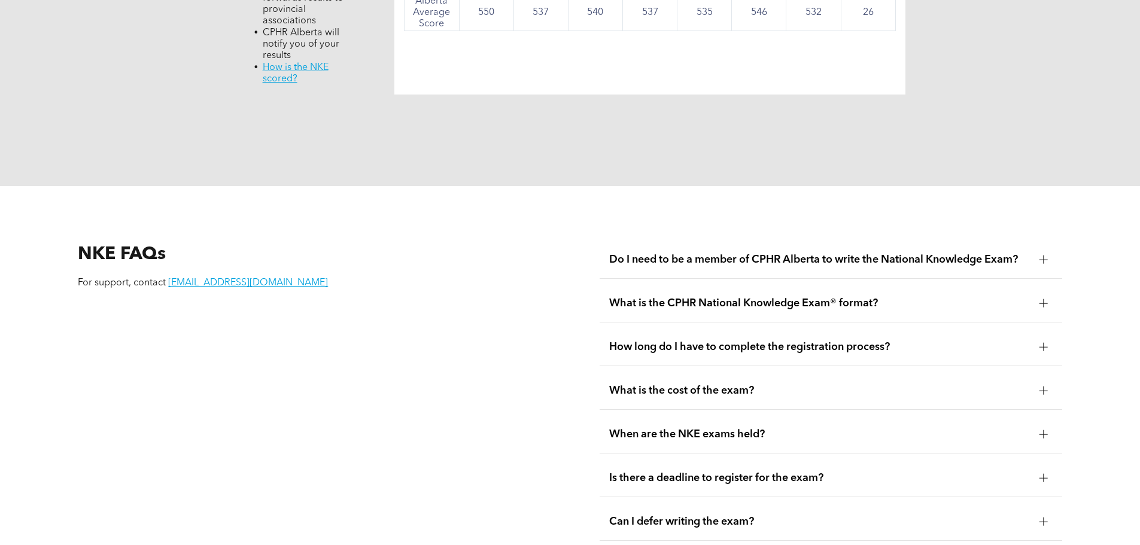
scroll to position [1437, 0]
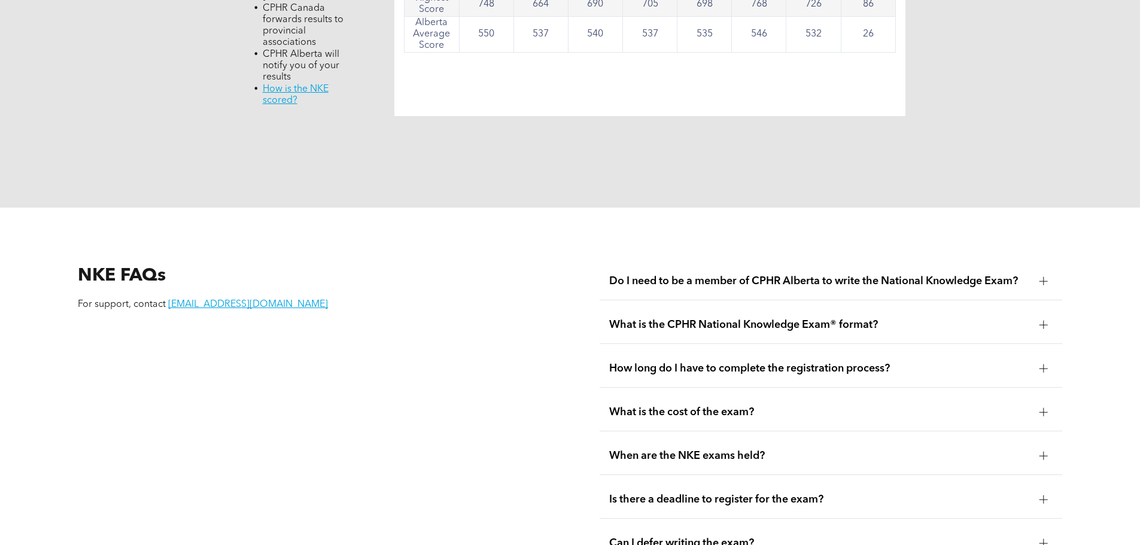
click at [703, 350] on div "How long do I have to complete the registration process?" at bounding box center [831, 369] width 463 height 38
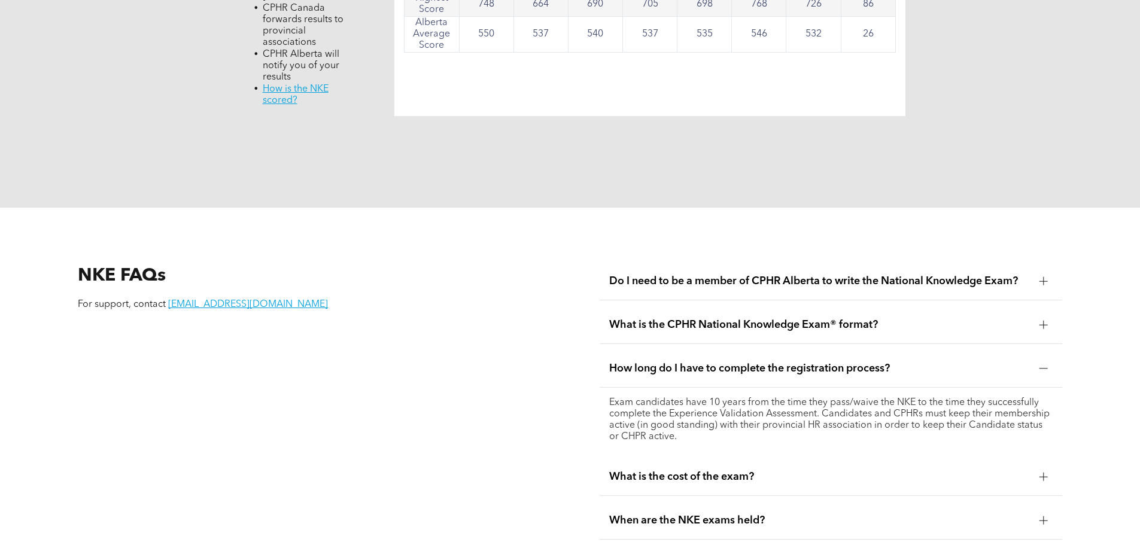
click at [814, 307] on div "What is the CPHR National Knowledge Exam® format?" at bounding box center [831, 326] width 463 height 38
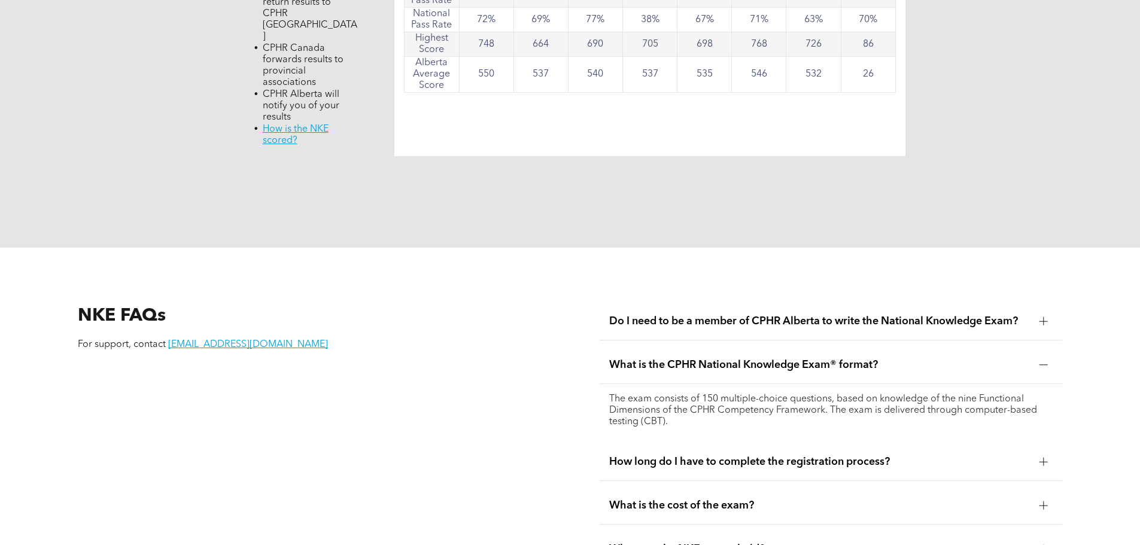
scroll to position [1377, 0]
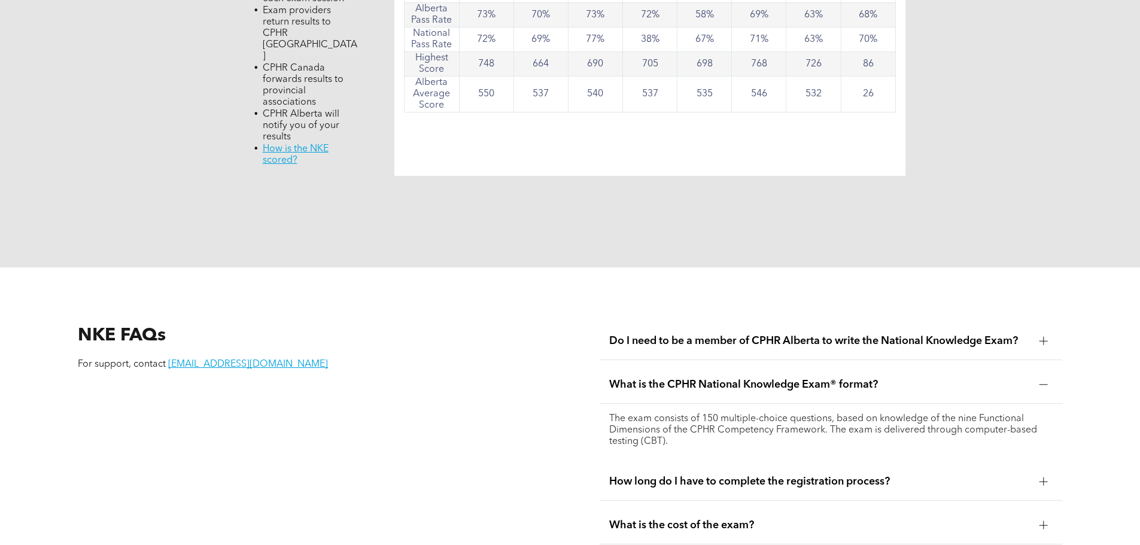
click at [735, 335] on span "Do I need to be a member of CPHR Alberta to write the National Knowledge Exam?" at bounding box center [819, 341] width 421 height 13
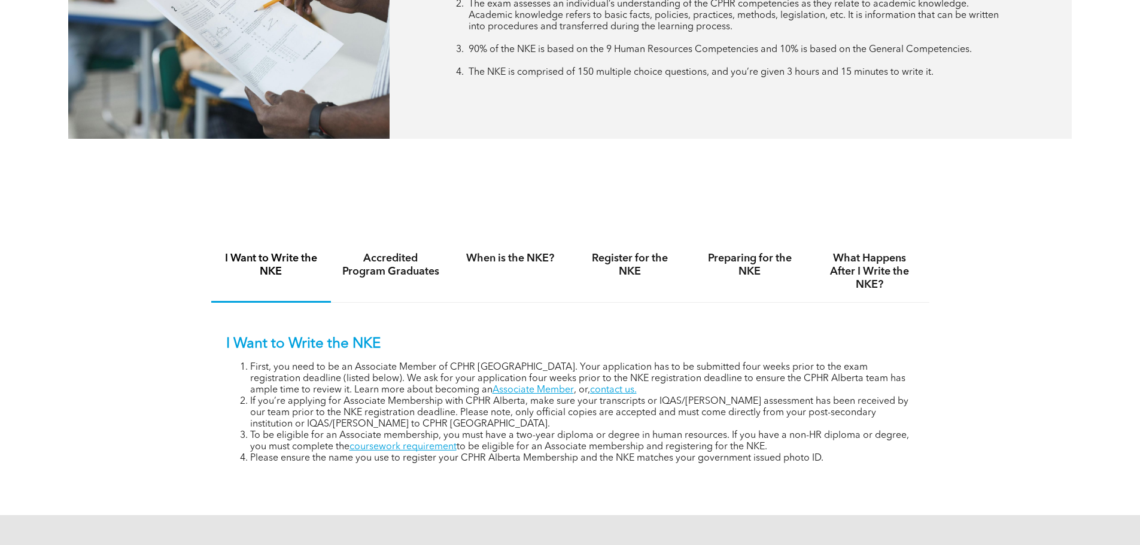
scroll to position [659, 0]
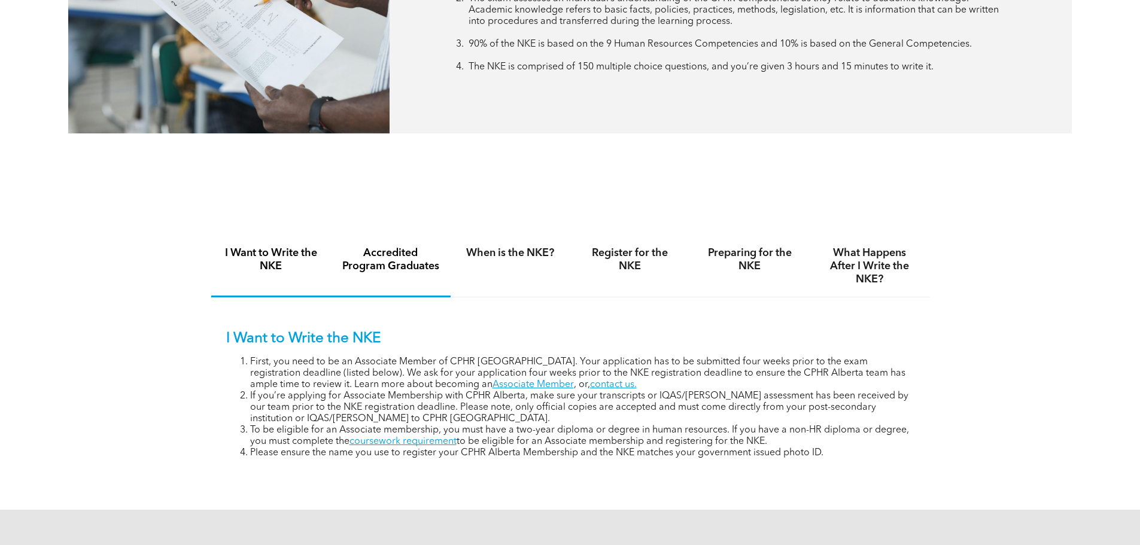
click at [406, 280] on div "Accredited Program Graduates" at bounding box center [391, 267] width 120 height 62
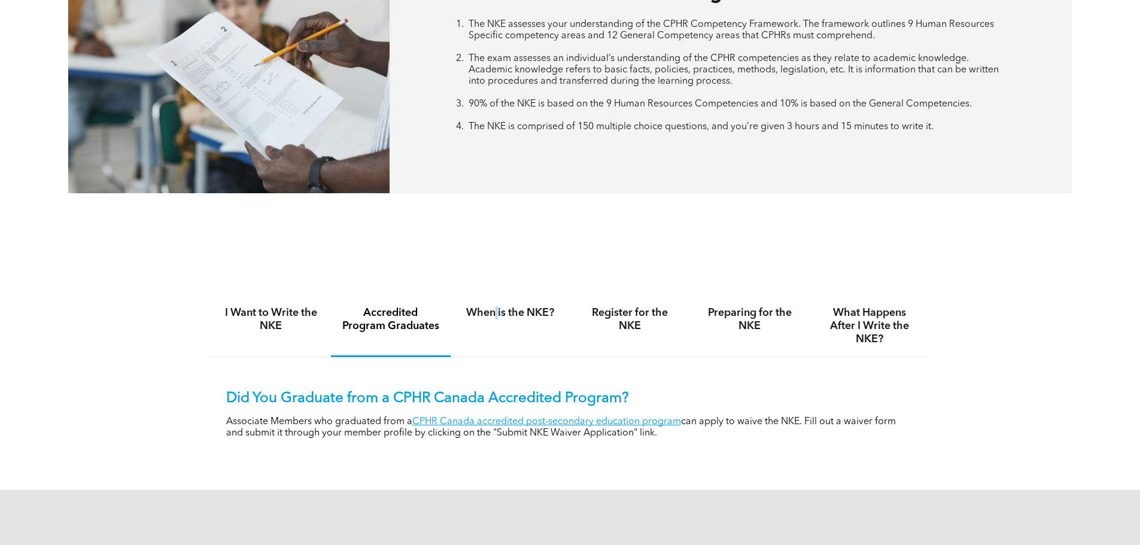
click at [497, 308] on h4 "When is the NKE?" at bounding box center [511, 313] width 98 height 13
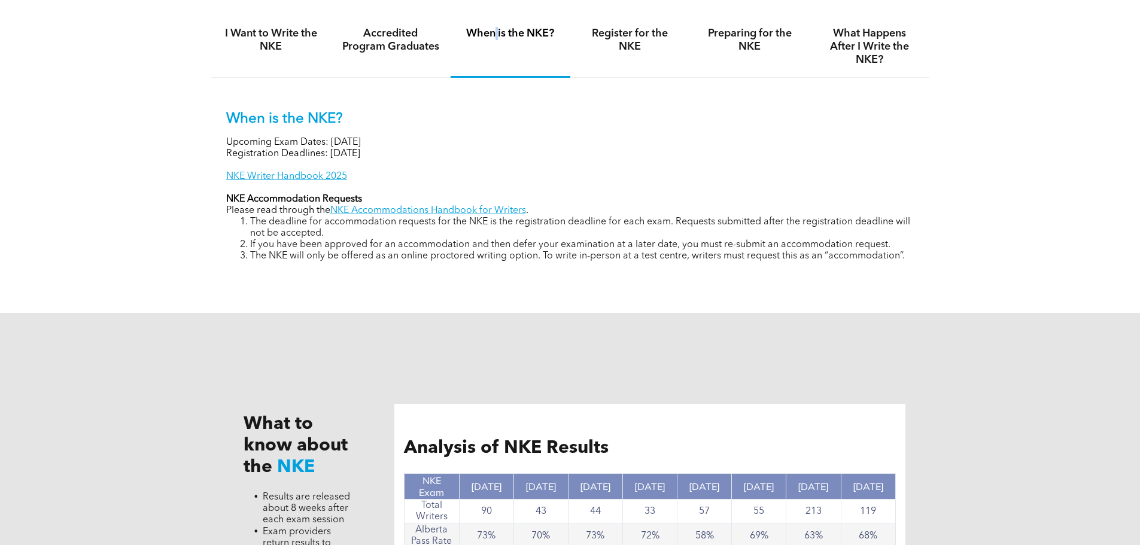
scroll to position [898, 0]
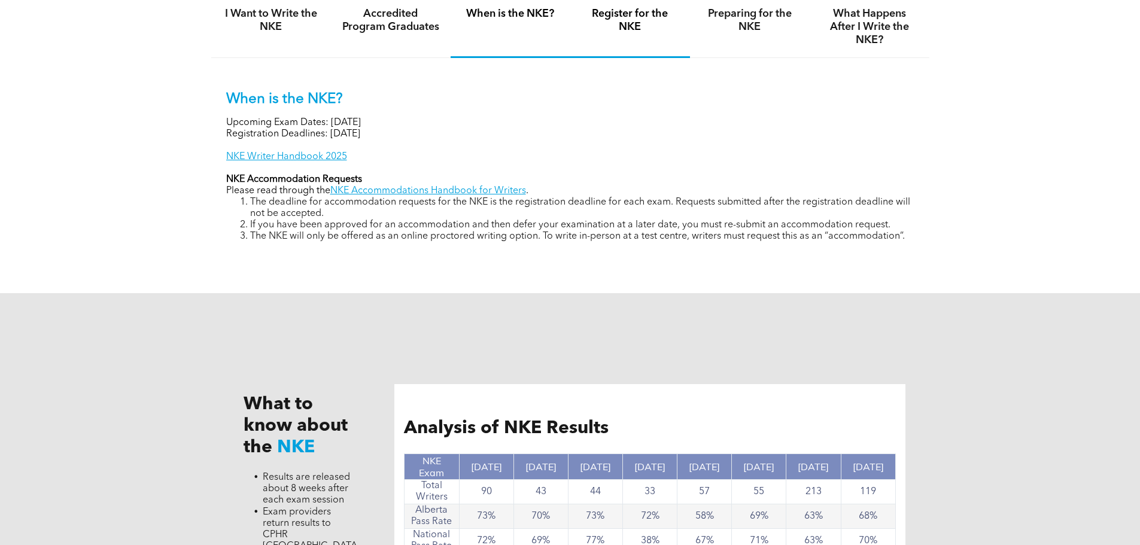
click at [643, 31] on h4 "Register for the NKE" at bounding box center [630, 20] width 98 height 26
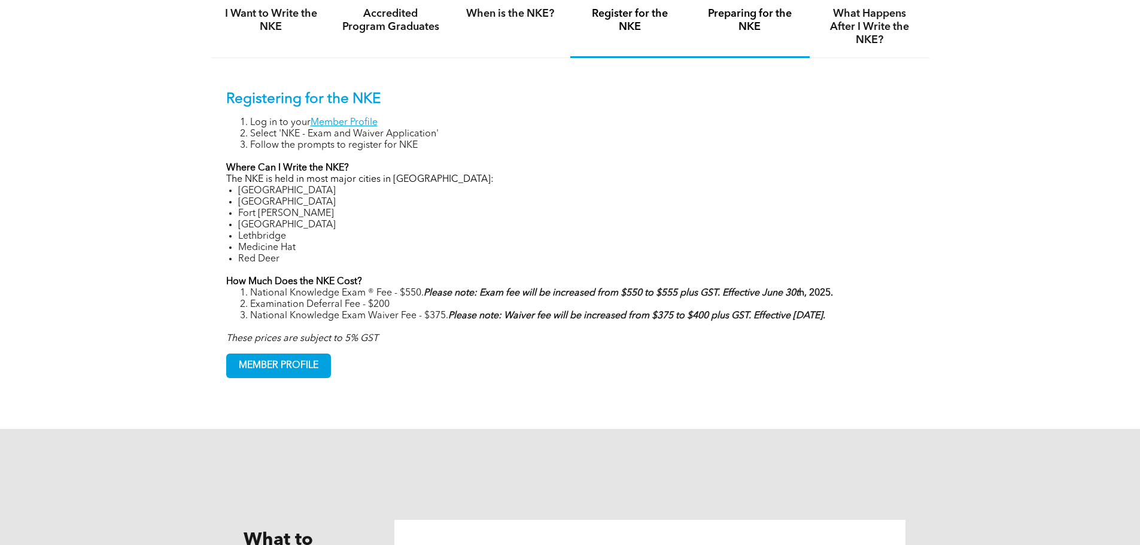
click at [727, 29] on h4 "Preparing for the NKE" at bounding box center [750, 20] width 98 height 26
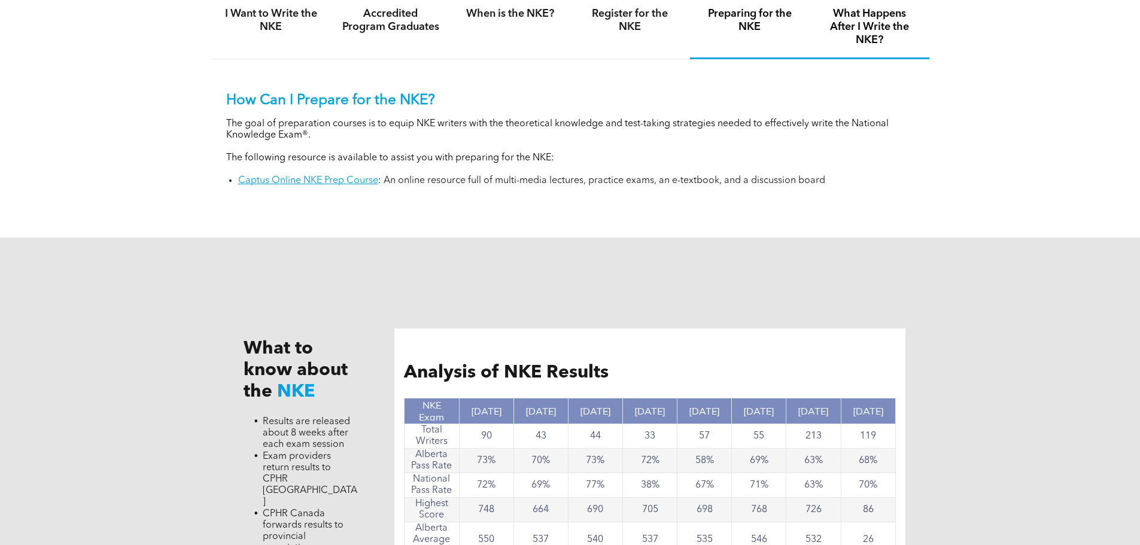
click at [862, 41] on h4 "What Happens After I Write the NKE?" at bounding box center [870, 27] width 98 height 40
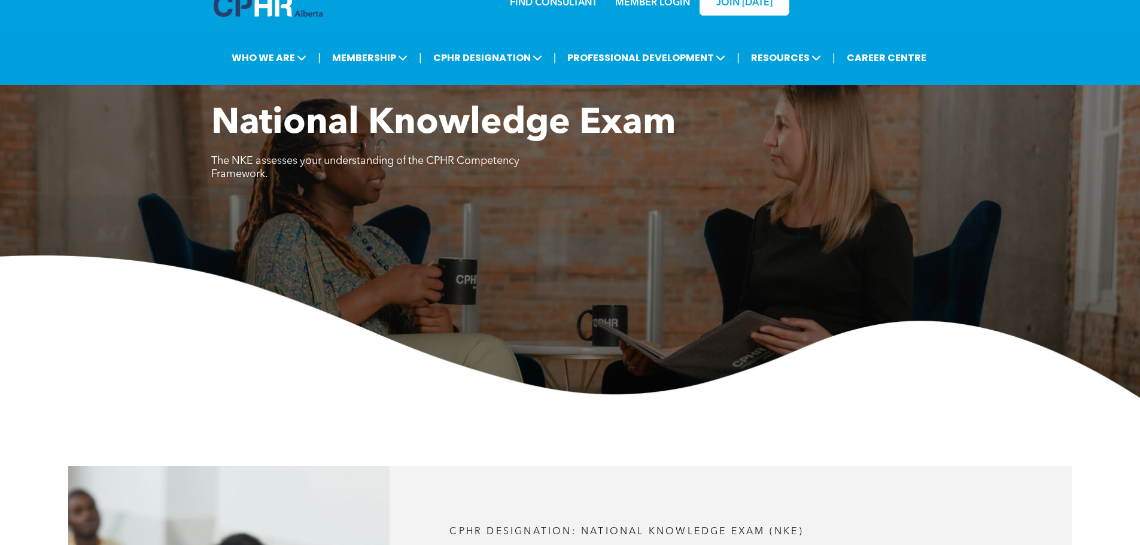
scroll to position [0, 0]
